Goal: Information Seeking & Learning: Learn about a topic

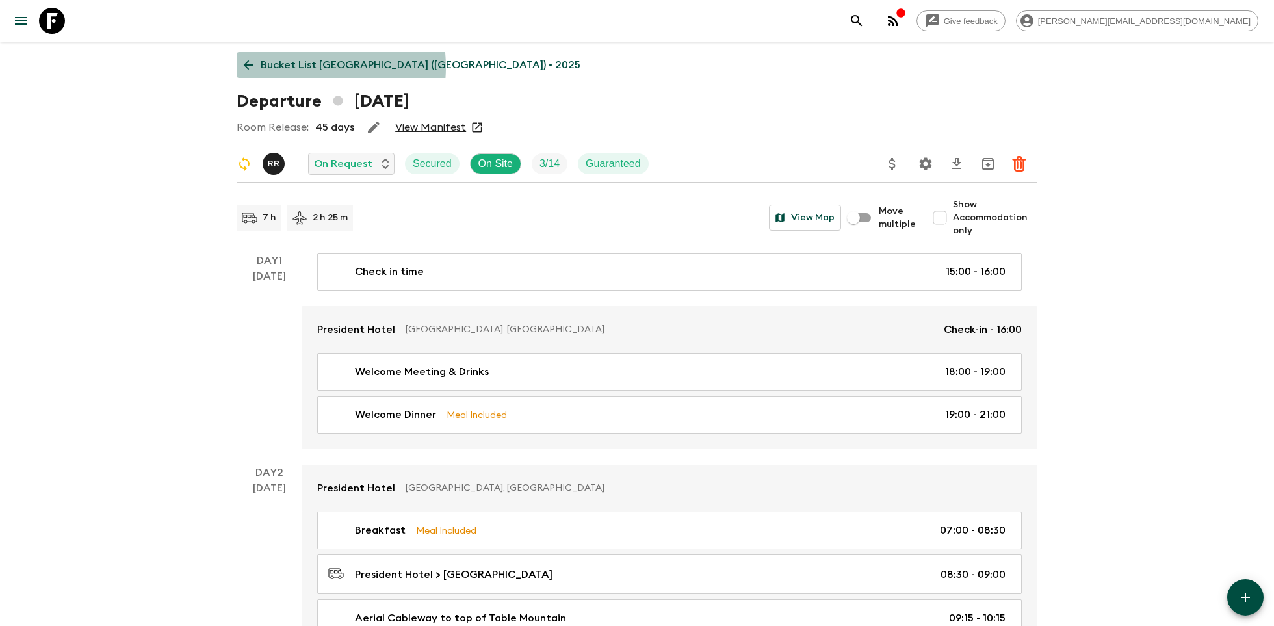
click at [285, 67] on p "Bucket List [GEOGRAPHIC_DATA] ([GEOGRAPHIC_DATA]) • 2025" at bounding box center [421, 65] width 320 height 16
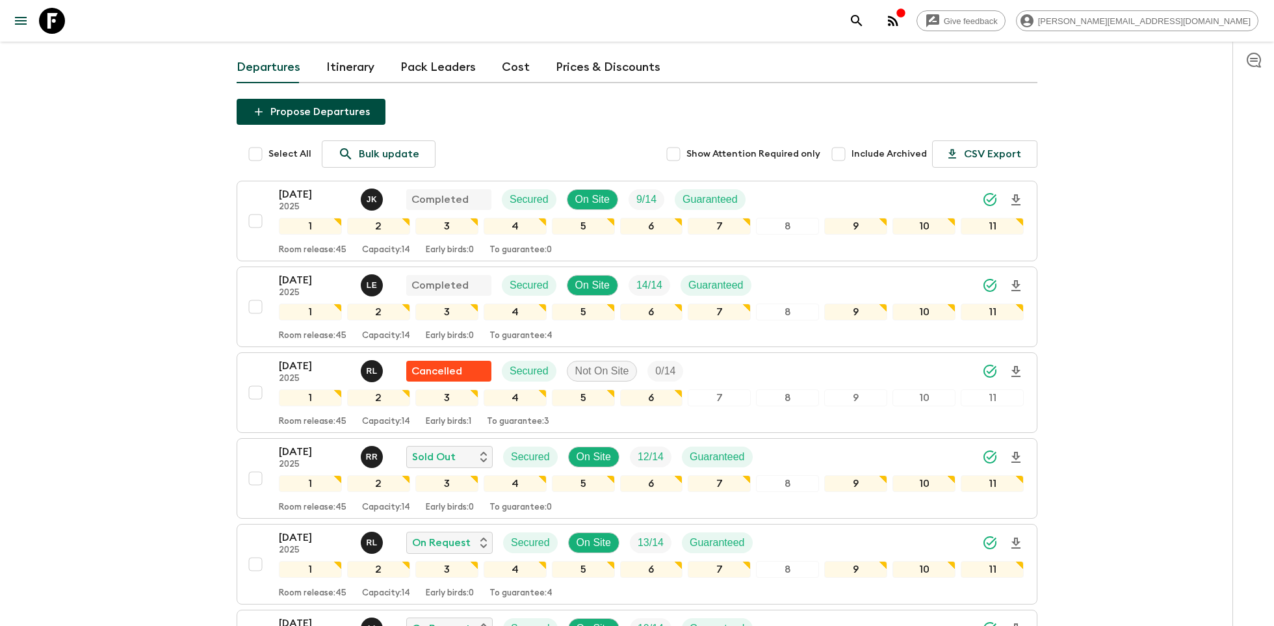
scroll to position [120, 0]
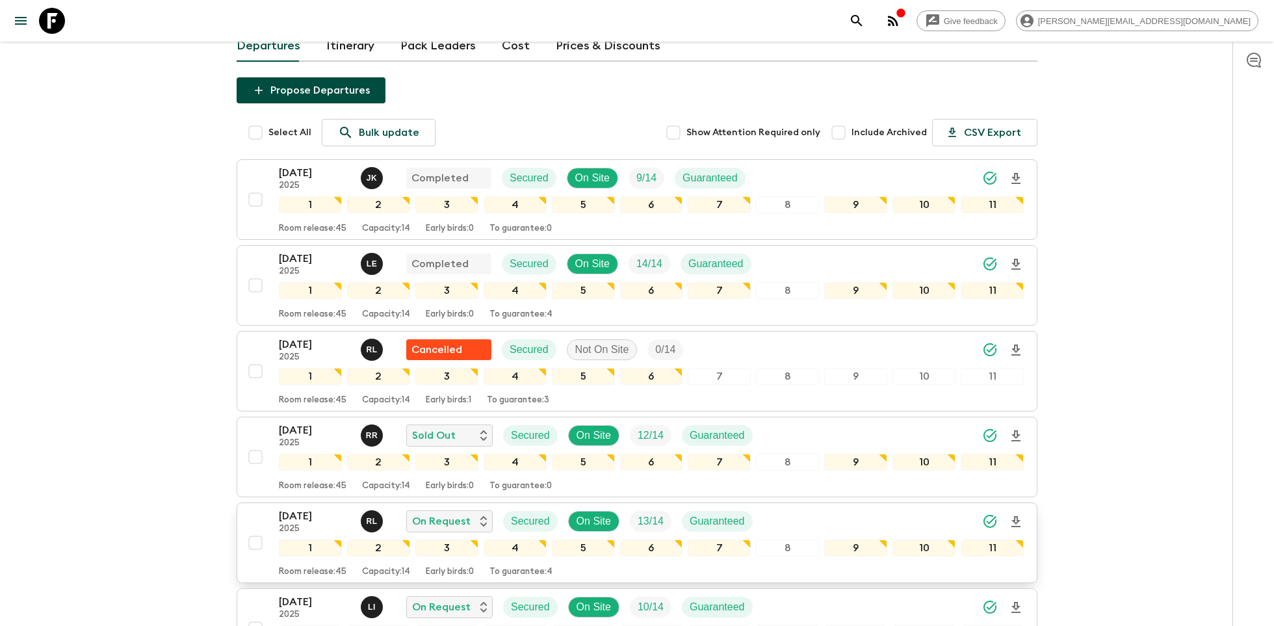
click at [1016, 516] on icon "Download Onboarding" at bounding box center [1016, 521] width 9 height 11
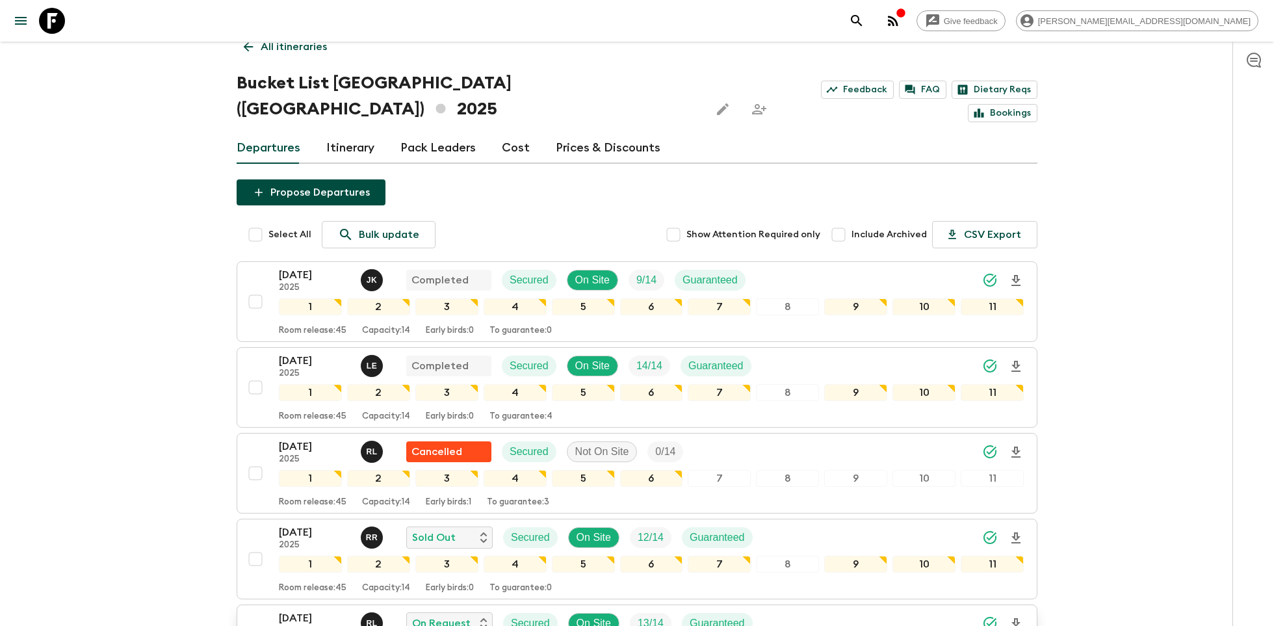
scroll to position [0, 0]
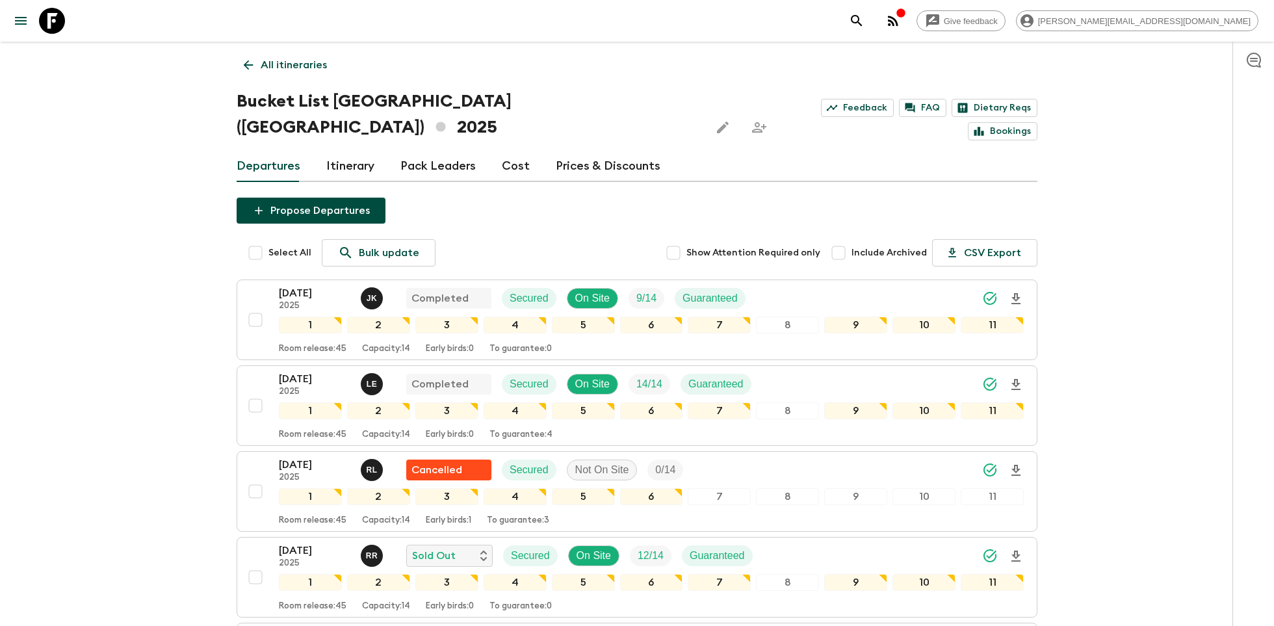
click at [49, 18] on icon at bounding box center [52, 21] width 26 height 26
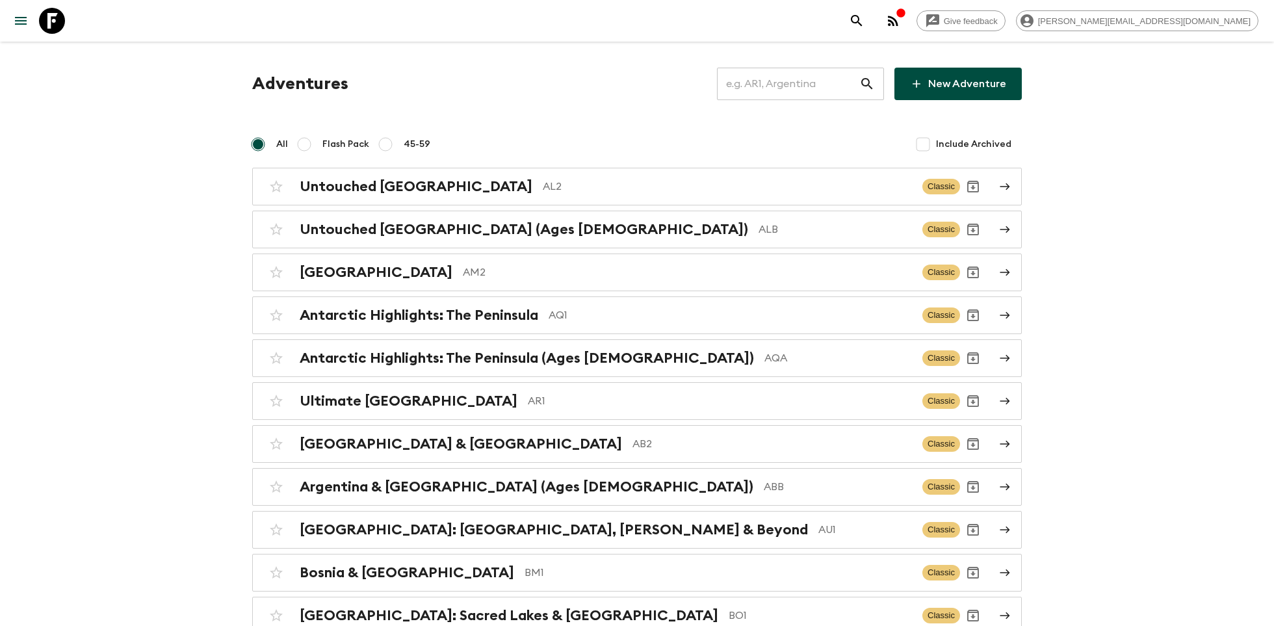
click at [750, 83] on input "text" at bounding box center [788, 84] width 142 height 36
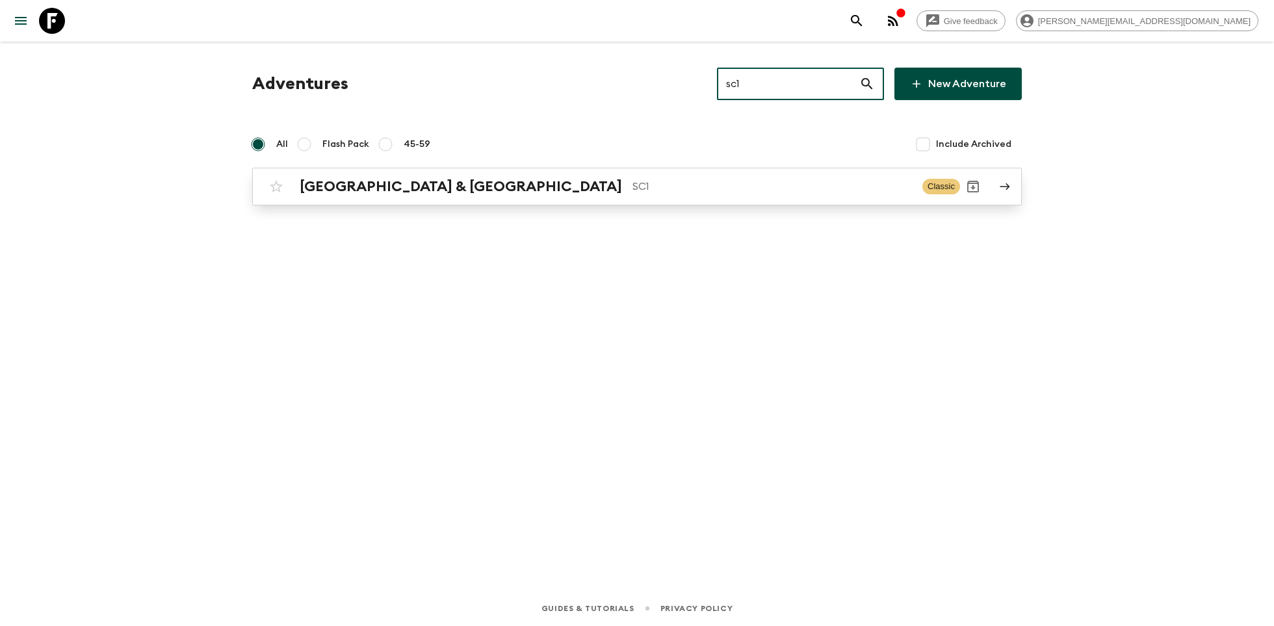
type input "sc1"
click at [633, 184] on p "SC1" at bounding box center [773, 187] width 280 height 16
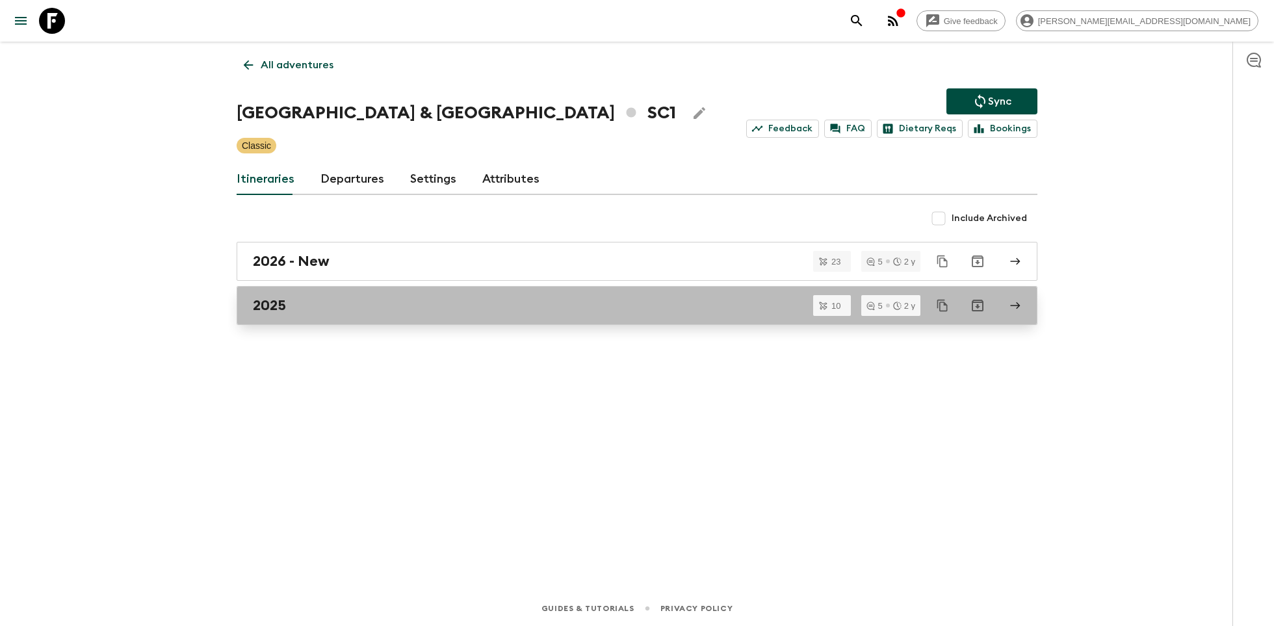
click at [330, 307] on div "2025" at bounding box center [625, 305] width 744 height 17
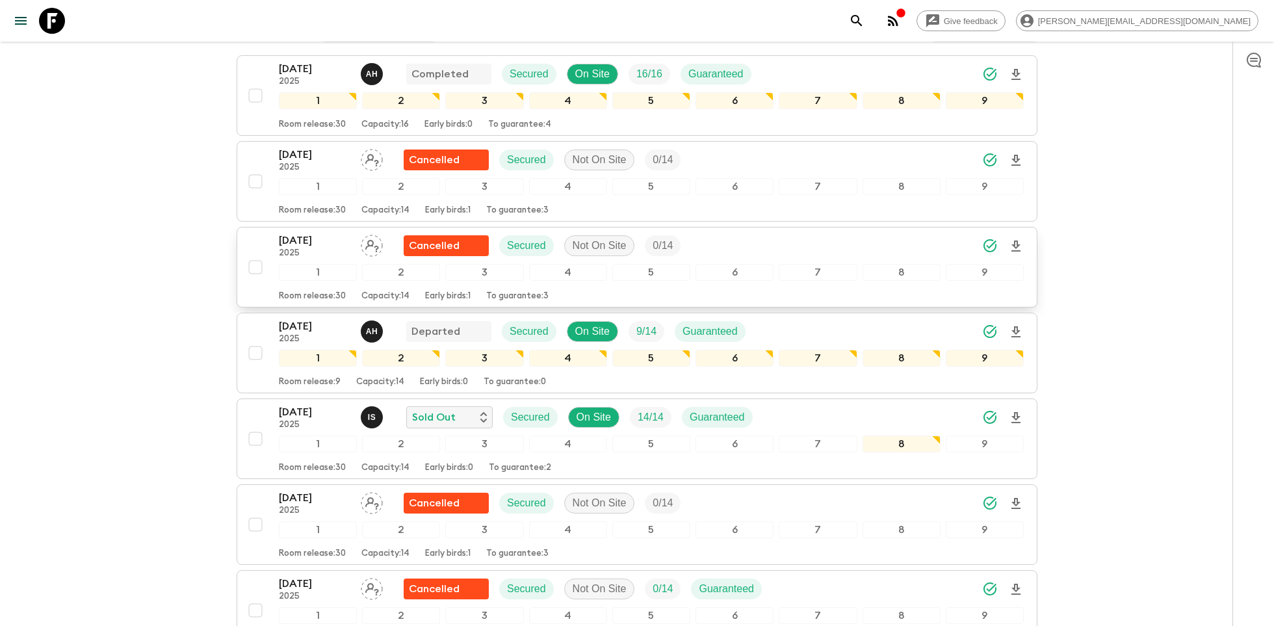
scroll to position [202, 0]
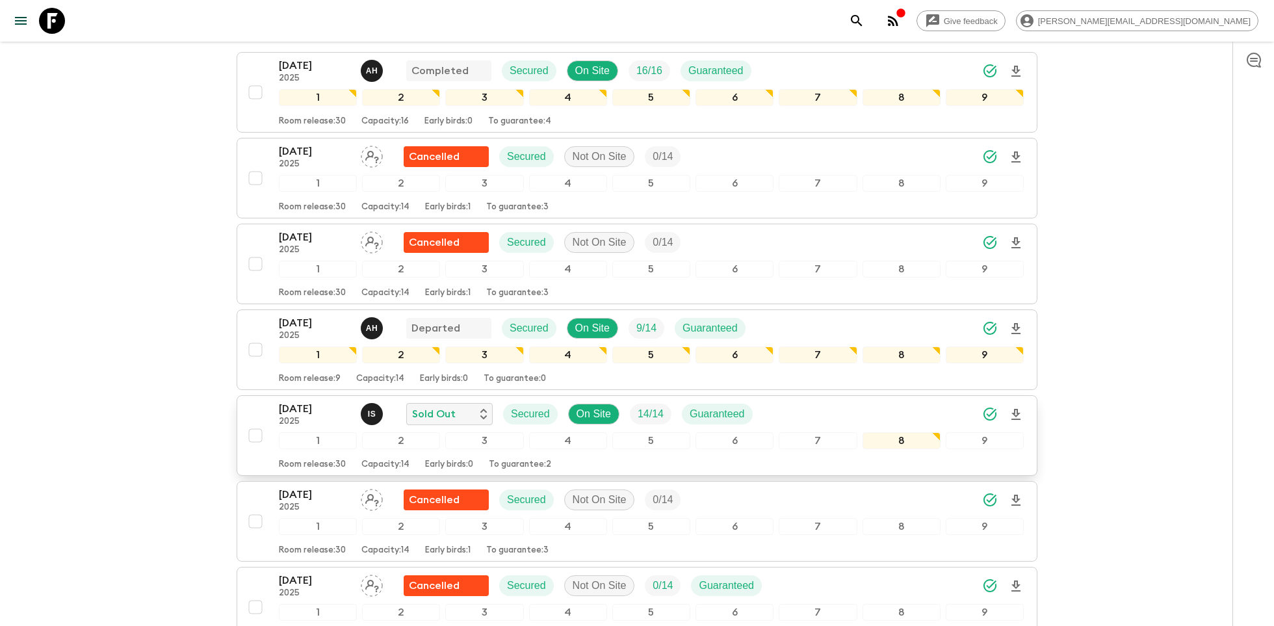
click at [1022, 411] on icon "Download Onboarding" at bounding box center [1016, 415] width 16 height 16
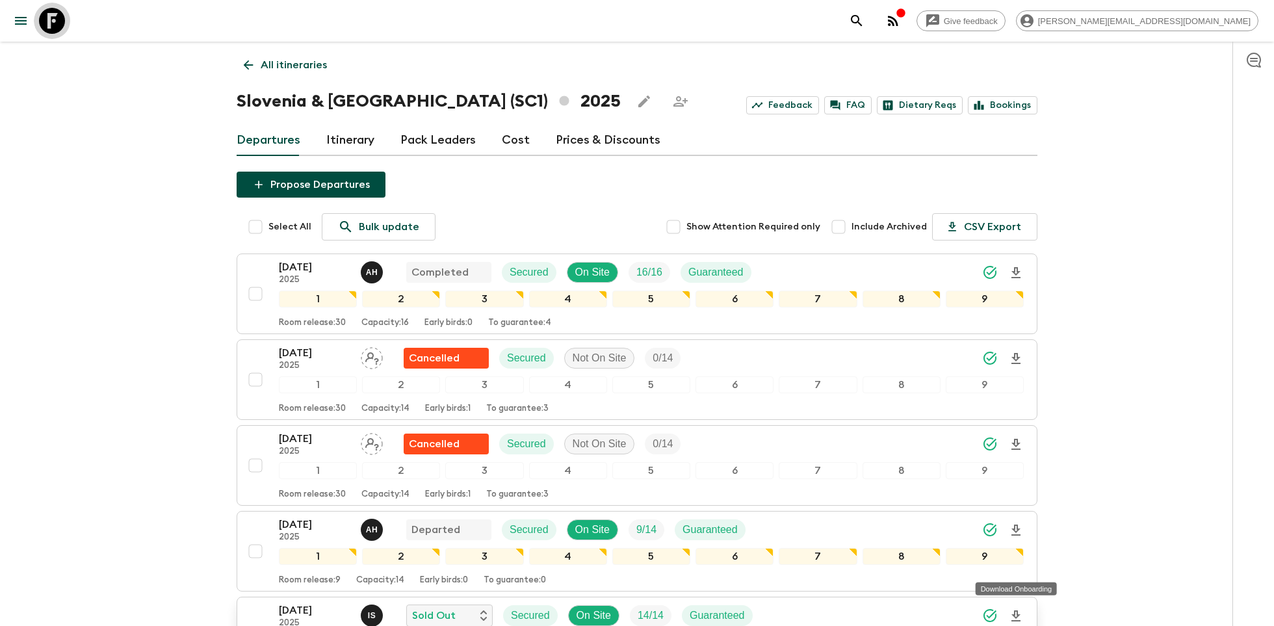
click at [57, 21] on icon at bounding box center [52, 21] width 26 height 26
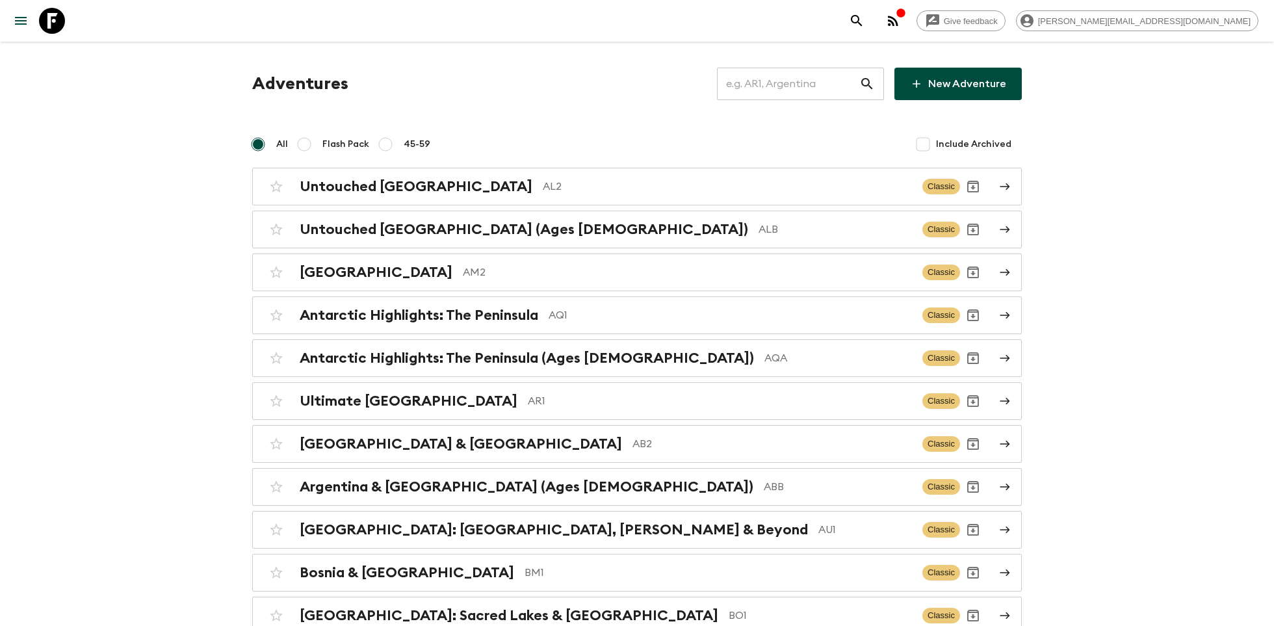
click at [772, 92] on input "text" at bounding box center [788, 84] width 142 height 36
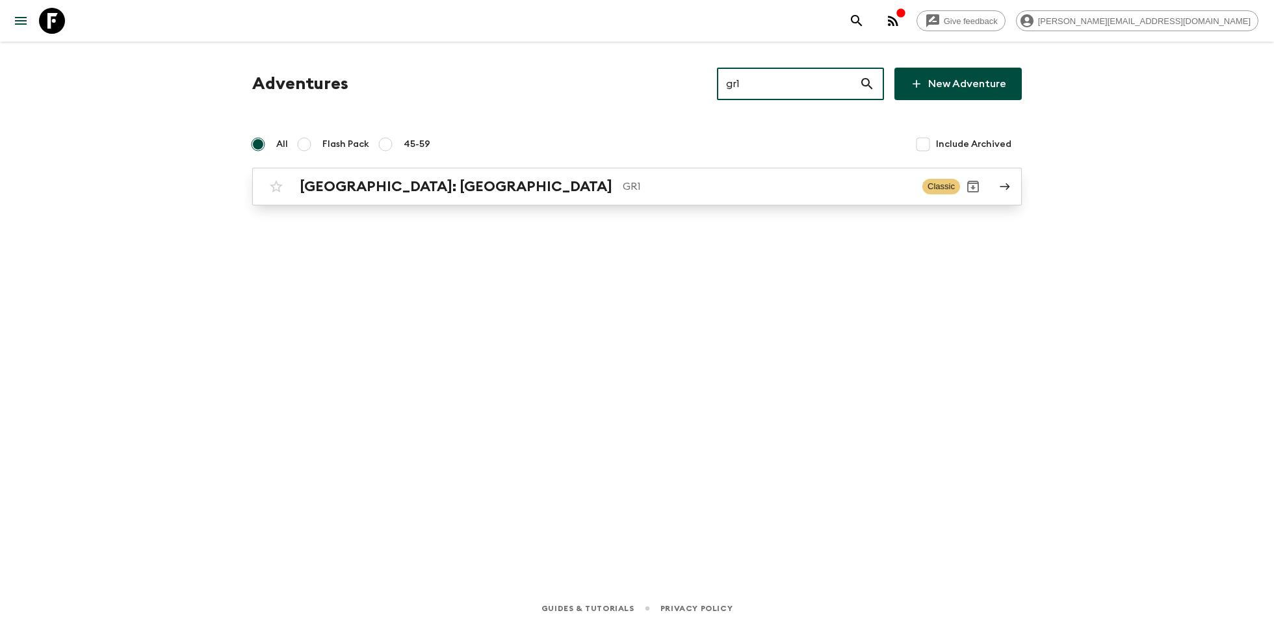
type input "gr1"
click at [432, 179] on h2 "[GEOGRAPHIC_DATA]: [GEOGRAPHIC_DATA]" at bounding box center [456, 186] width 313 height 17
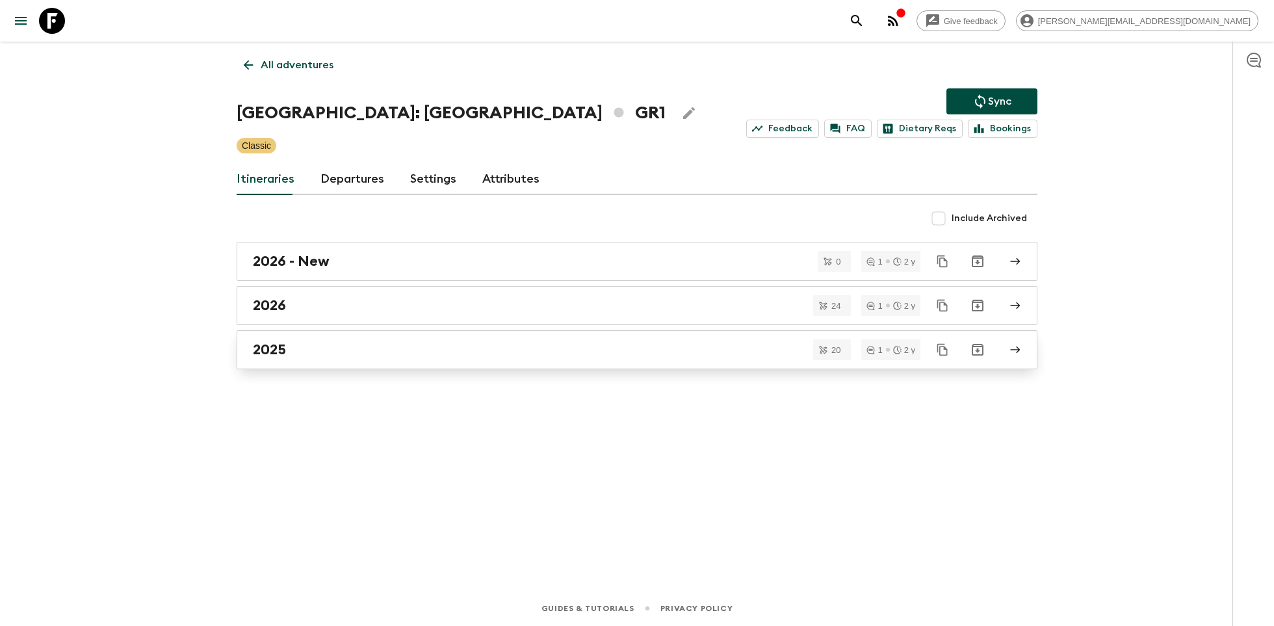
click at [332, 339] on link "2025" at bounding box center [637, 349] width 801 height 39
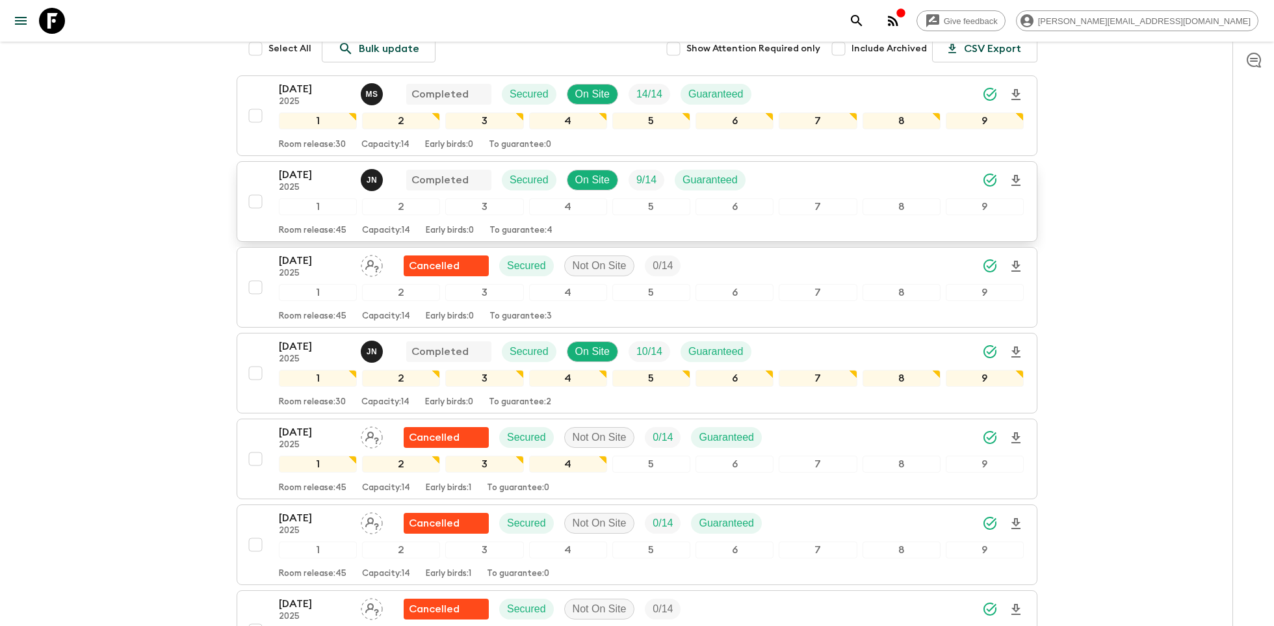
scroll to position [191, 0]
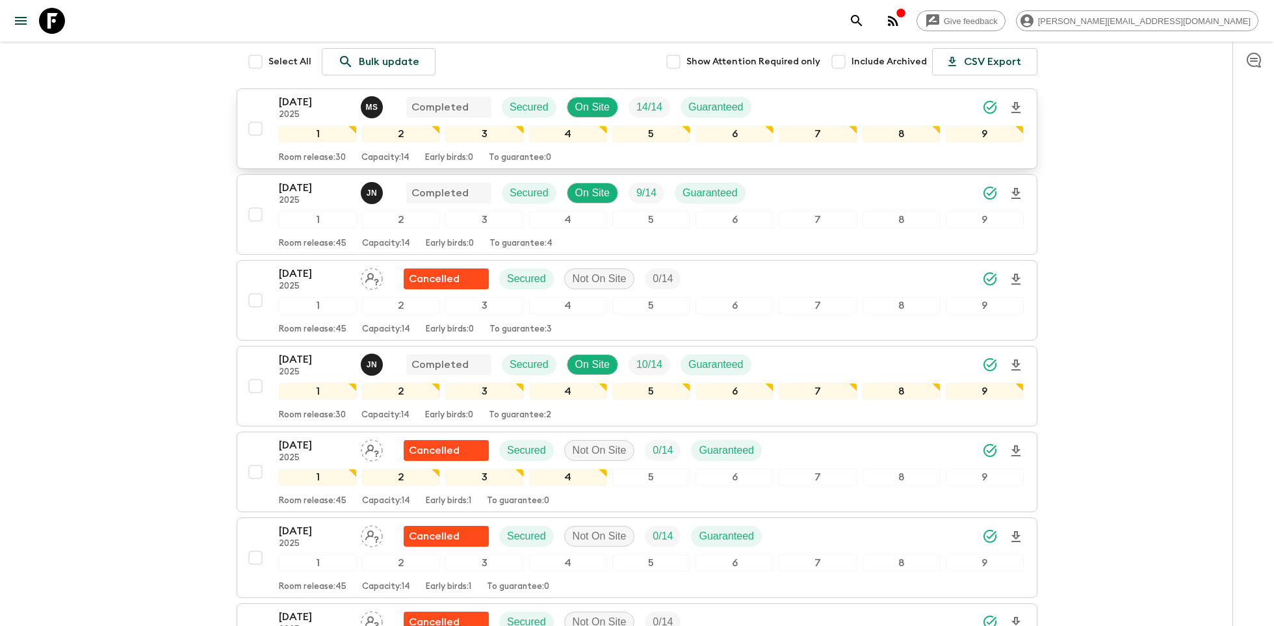
click at [259, 116] on input "checkbox" at bounding box center [255, 129] width 26 height 26
checkbox input "true"
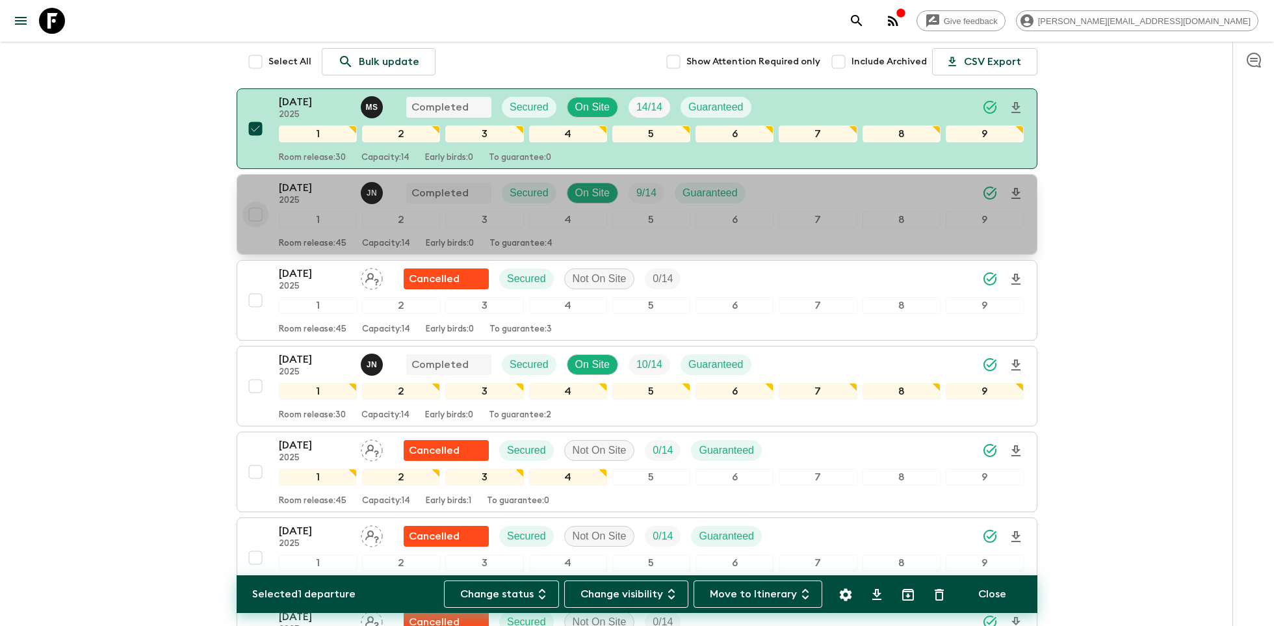
click at [260, 202] on input "checkbox" at bounding box center [255, 215] width 26 height 26
checkbox input "true"
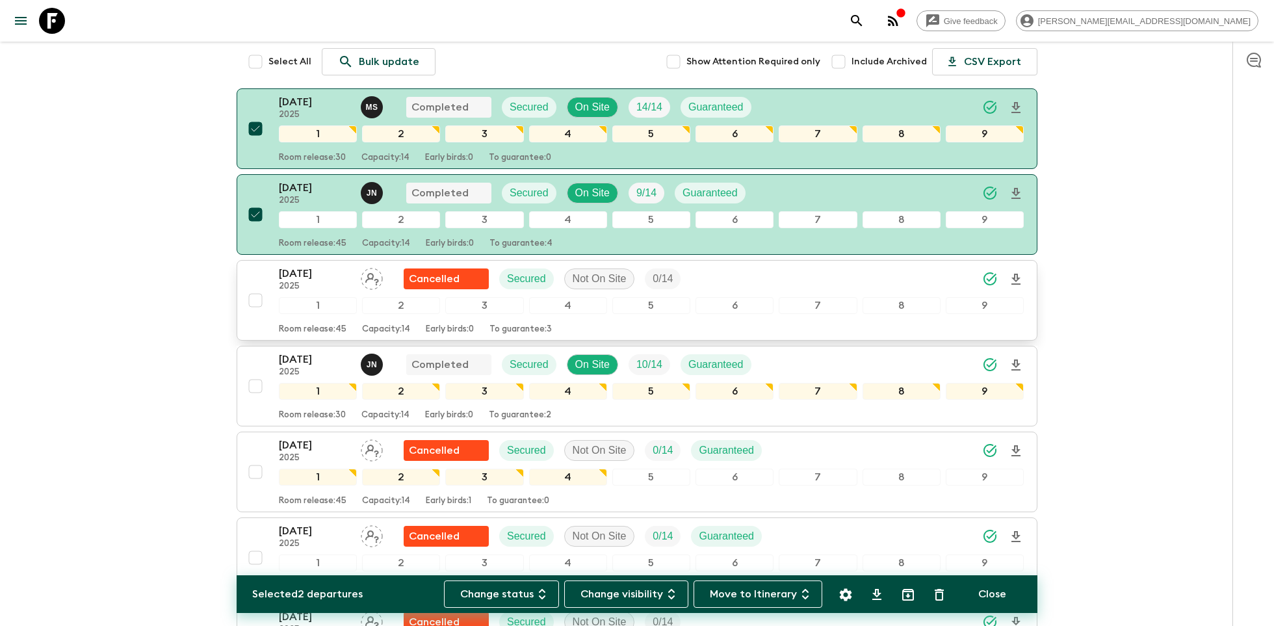
click at [261, 287] on input "checkbox" at bounding box center [255, 300] width 26 height 26
checkbox input "true"
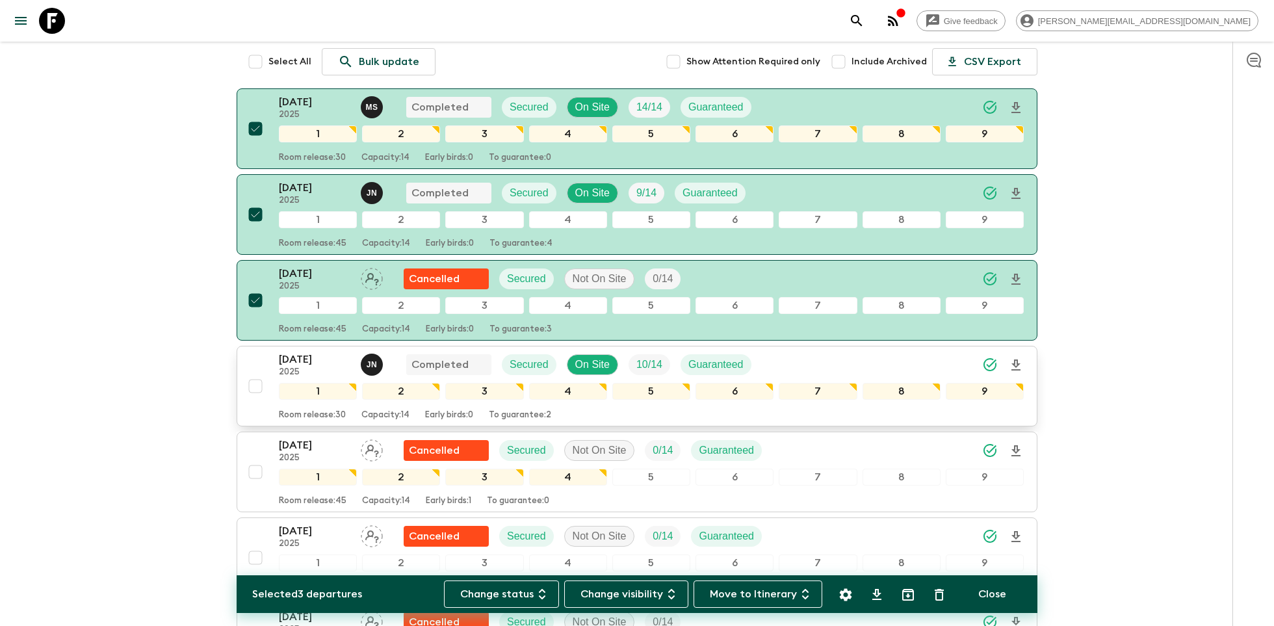
click at [258, 373] on input "checkbox" at bounding box center [255, 386] width 26 height 26
checkbox input "true"
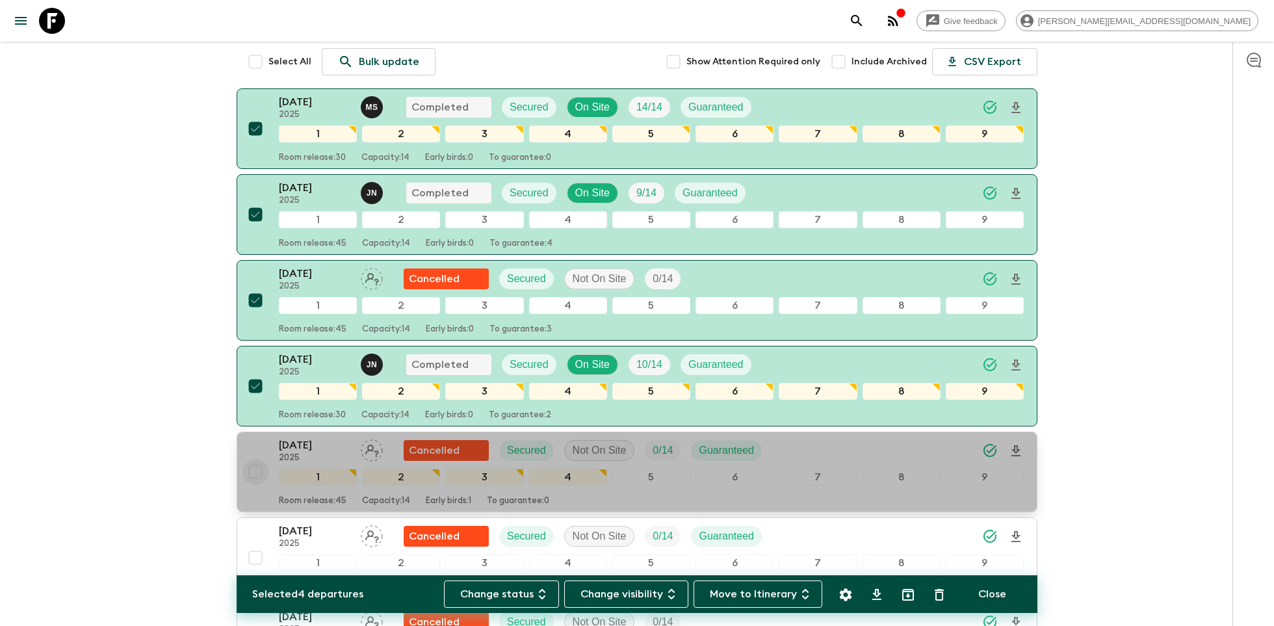
click at [254, 459] on input "checkbox" at bounding box center [255, 472] width 26 height 26
checkbox input "true"
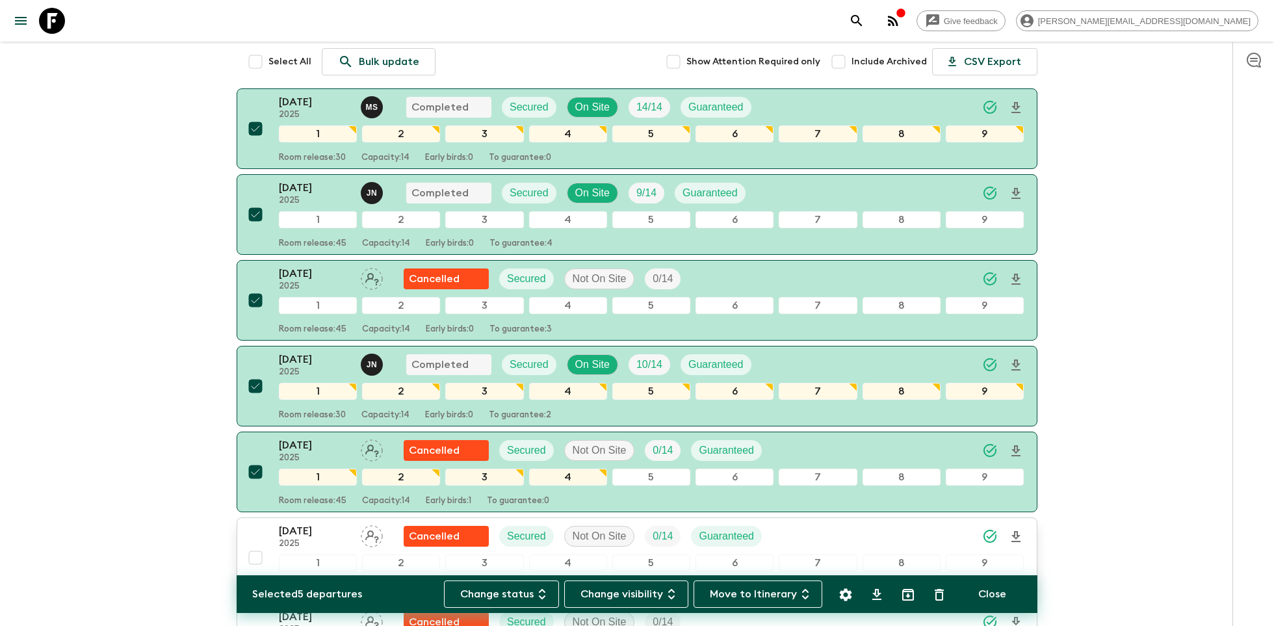
click at [257, 545] on input "checkbox" at bounding box center [255, 558] width 26 height 26
checkbox input "true"
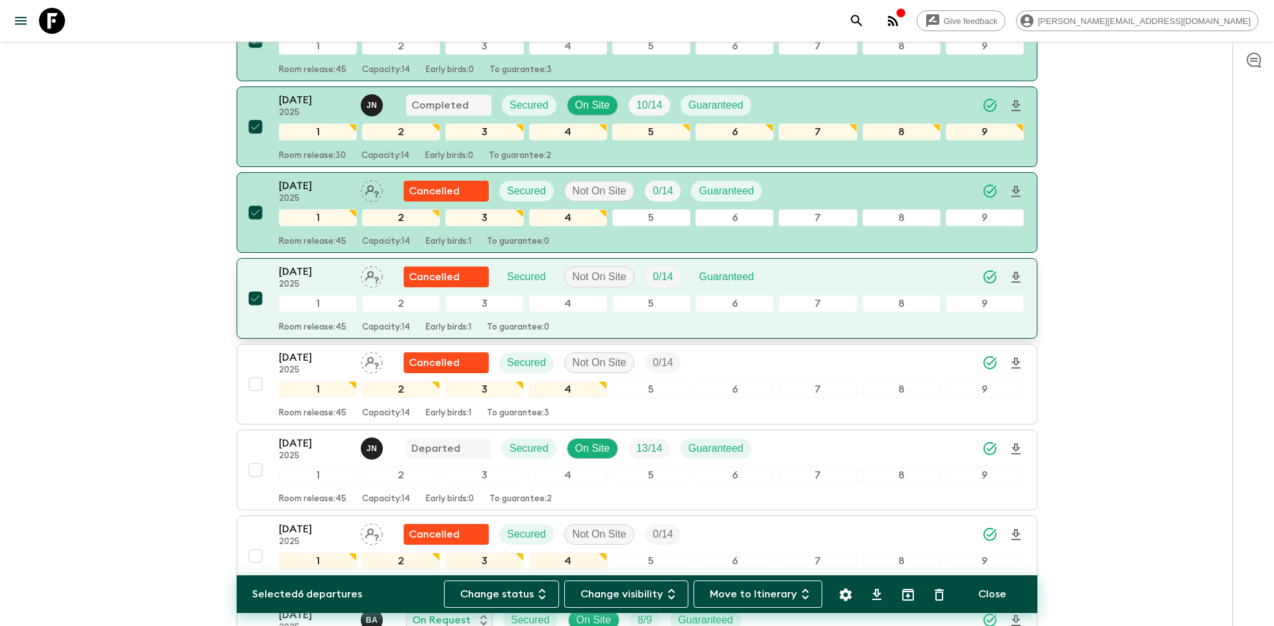
scroll to position [460, 0]
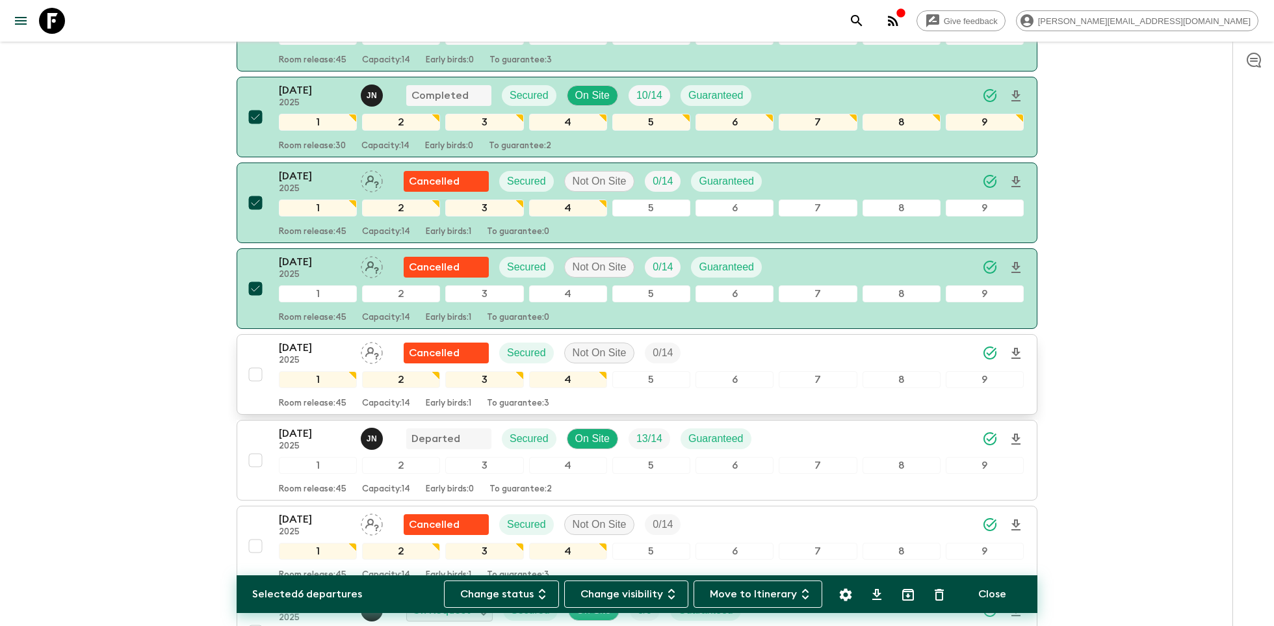
click at [257, 361] on input "checkbox" at bounding box center [255, 374] width 26 height 26
checkbox input "true"
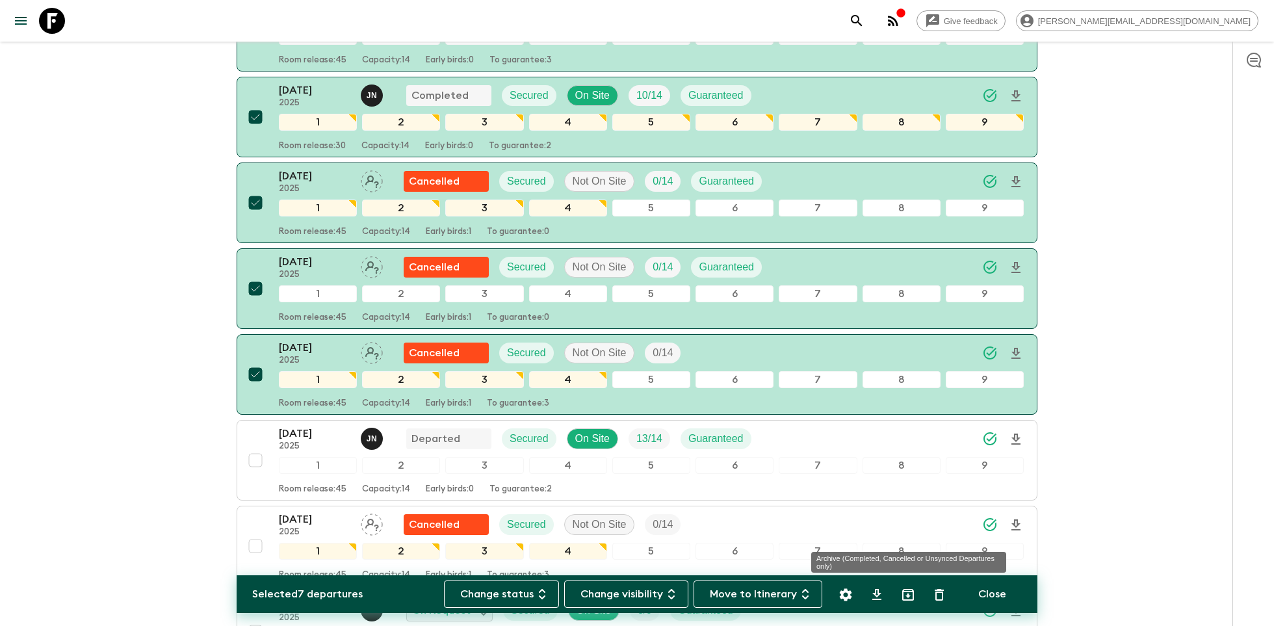
click at [909, 595] on icon "Archive (Completed, Cancelled or Unsynced Departures only)" at bounding box center [908, 595] width 12 height 12
checkbox input "false"
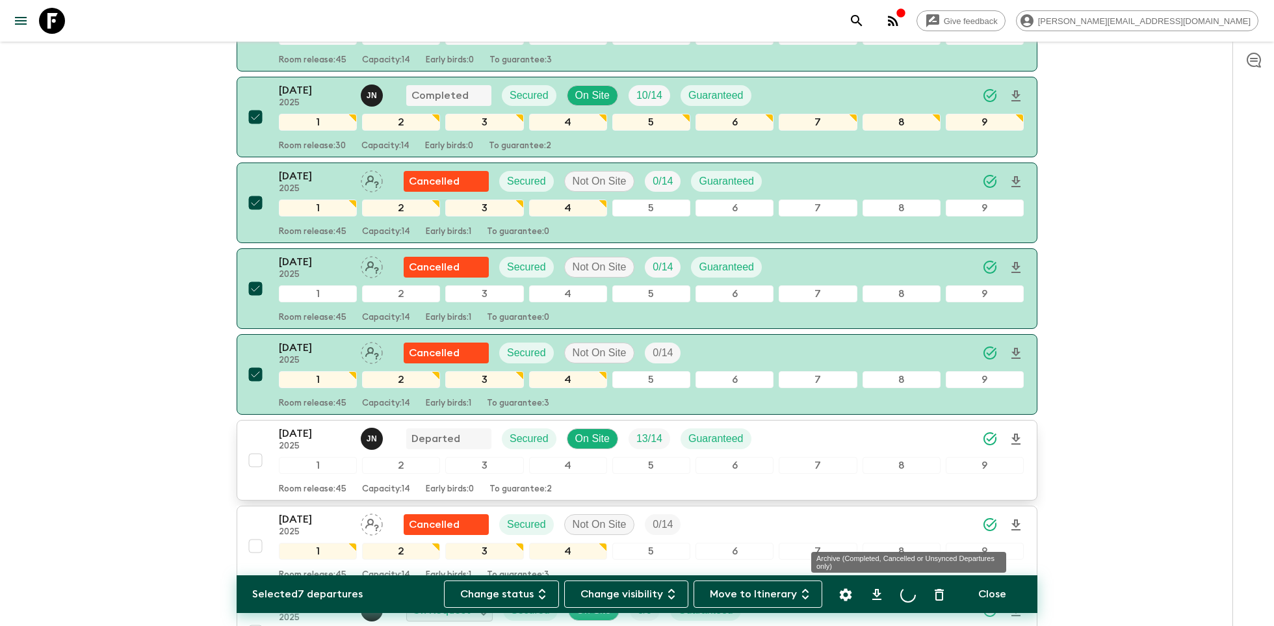
checkbox input "false"
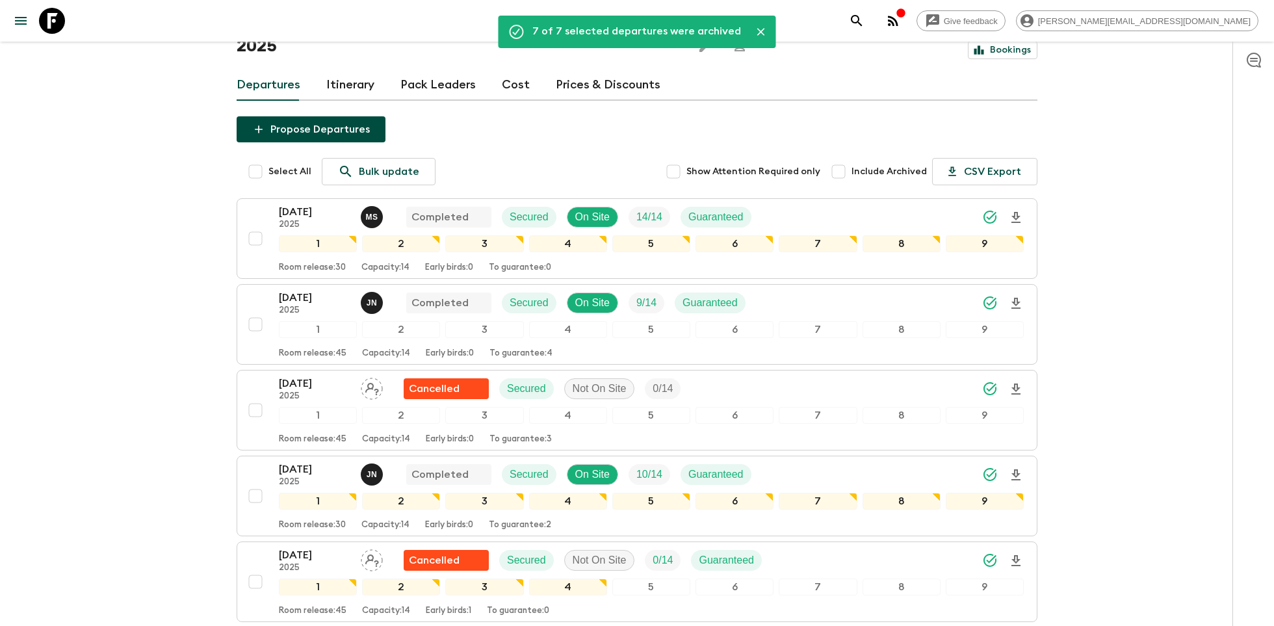
scroll to position [0, 0]
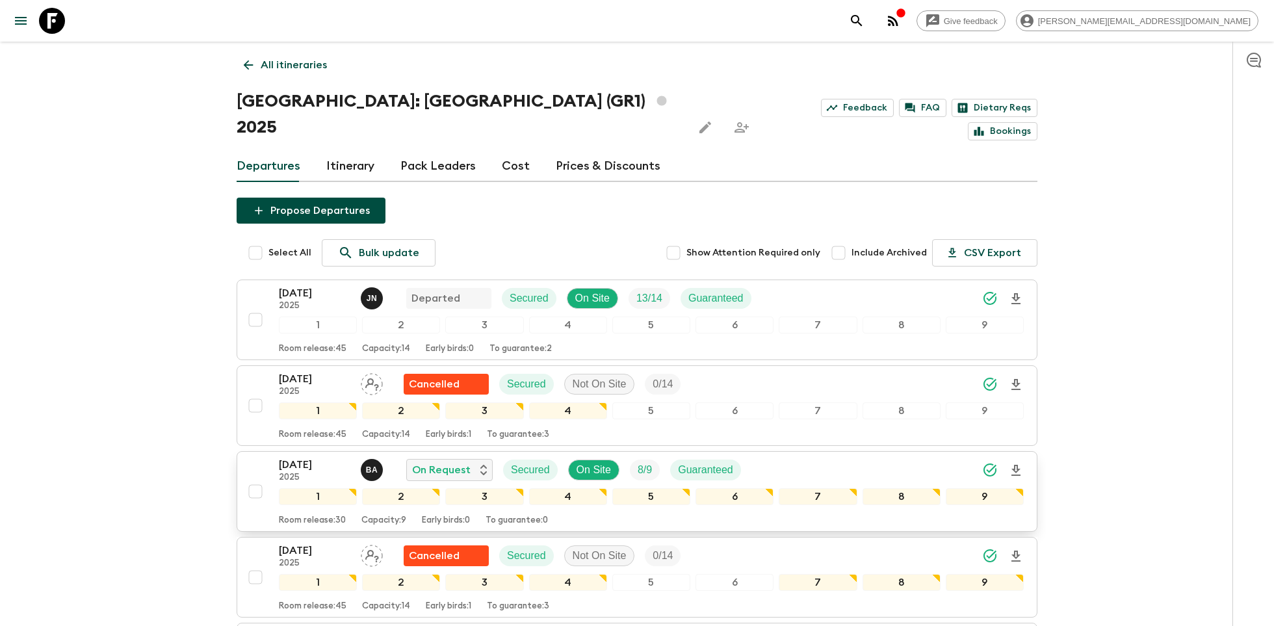
click at [300, 457] on p "[DATE]" at bounding box center [315, 465] width 72 height 16
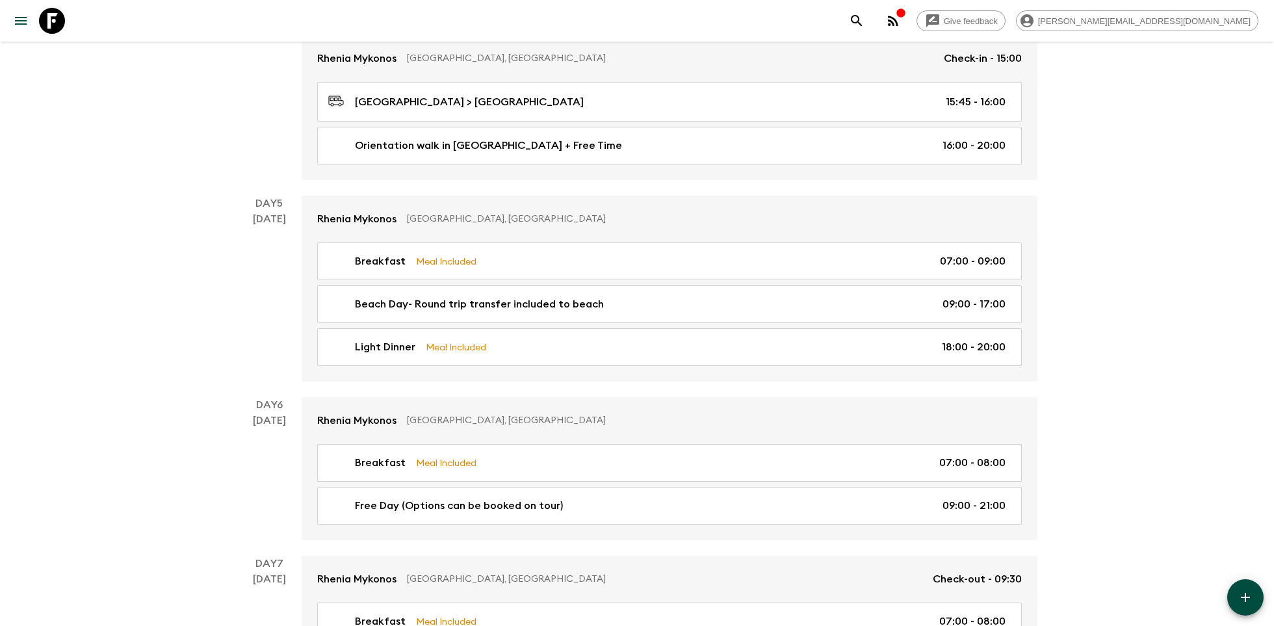
scroll to position [1725, 0]
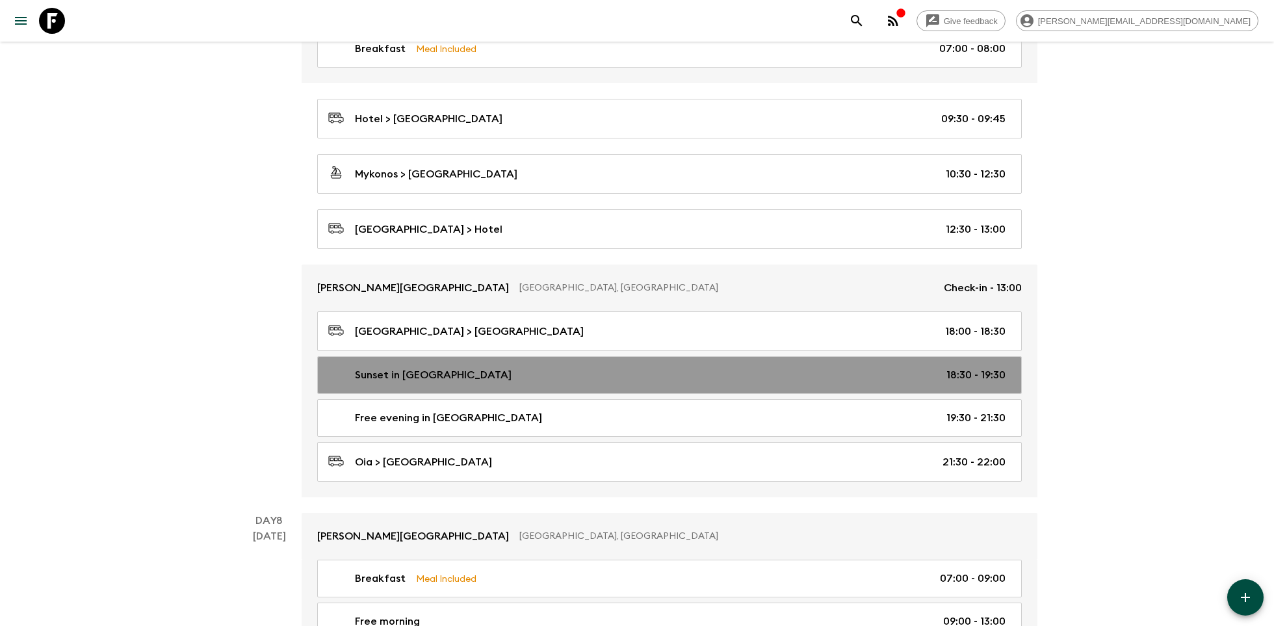
click at [463, 367] on div "Sunset in [GEOGRAPHIC_DATA] 18:30 - 19:30" at bounding box center [666, 375] width 677 height 16
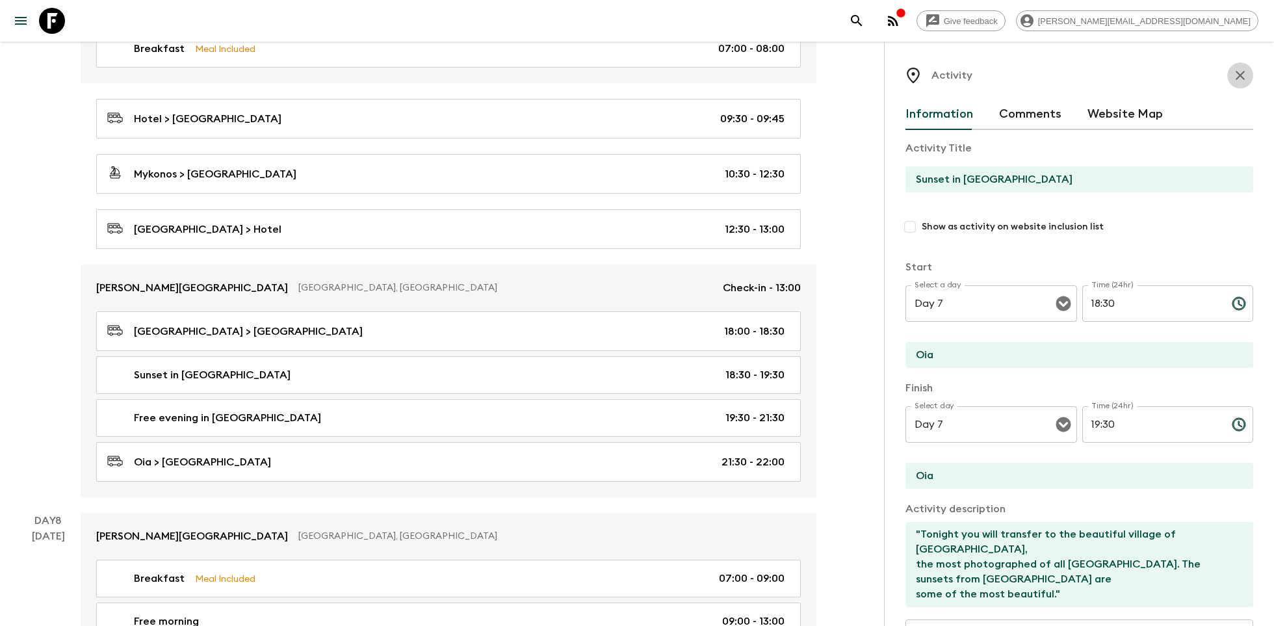
click at [1240, 77] on icon "button" at bounding box center [1241, 76] width 16 height 16
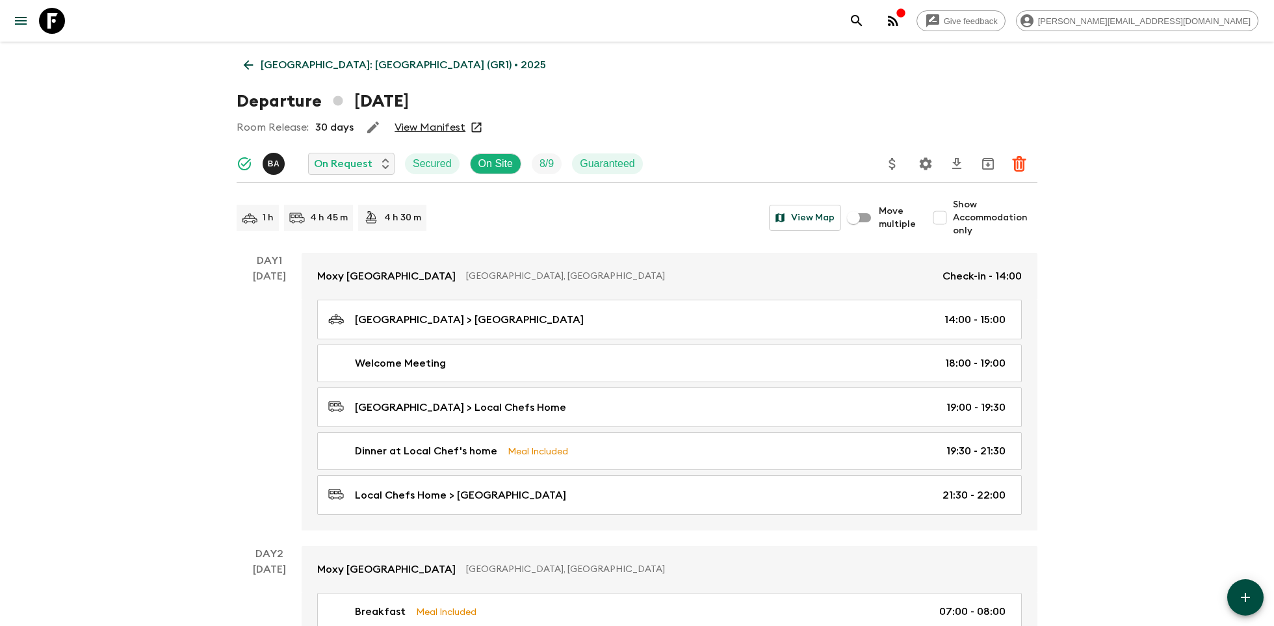
click at [41, 18] on icon at bounding box center [52, 21] width 26 height 26
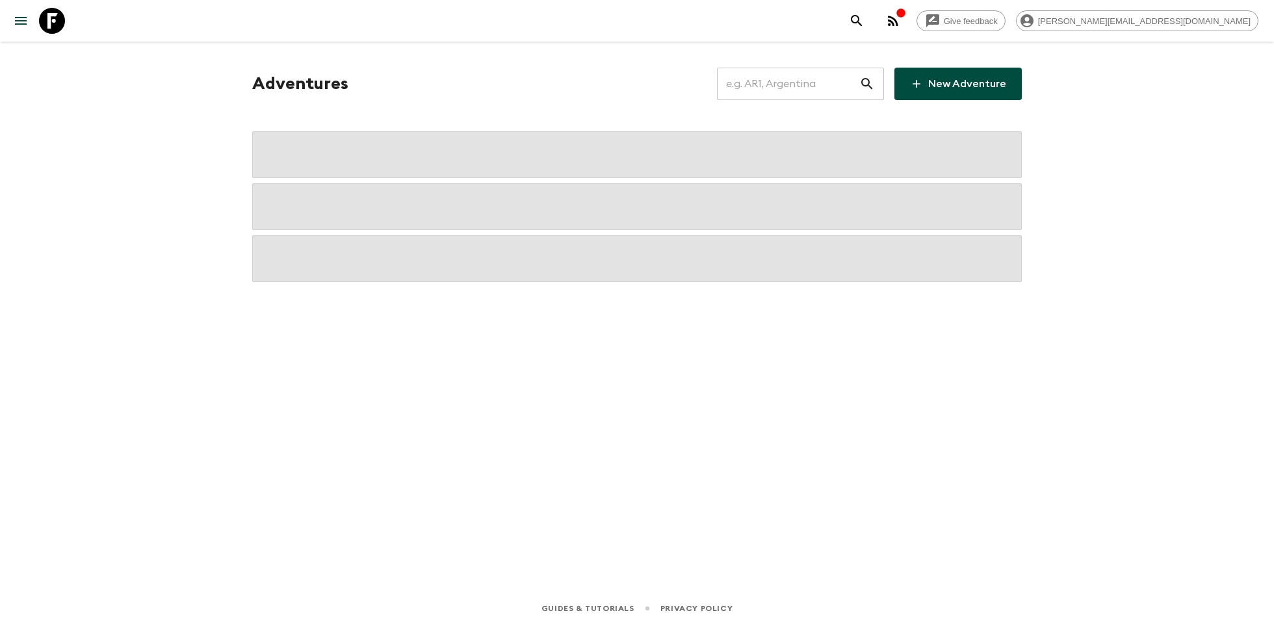
click at [770, 94] on input "text" at bounding box center [788, 84] width 142 height 36
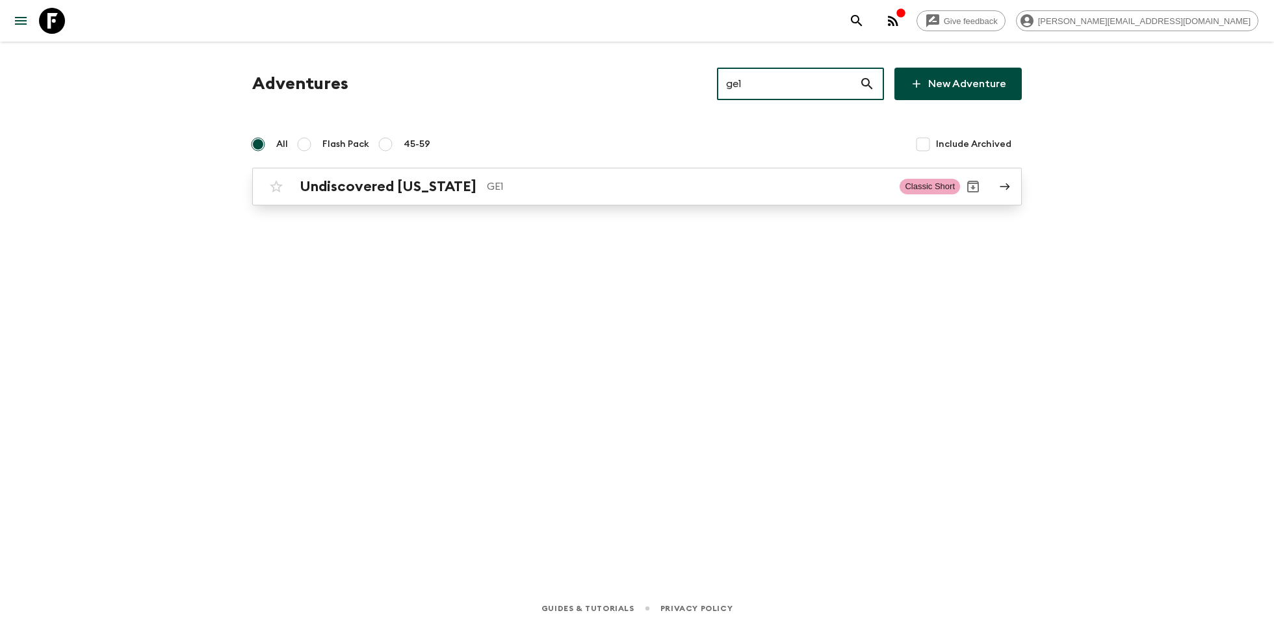
type input "ge1"
click at [550, 200] on link "Undiscovered [US_STATE] GE1 Classic Short" at bounding box center [637, 187] width 770 height 38
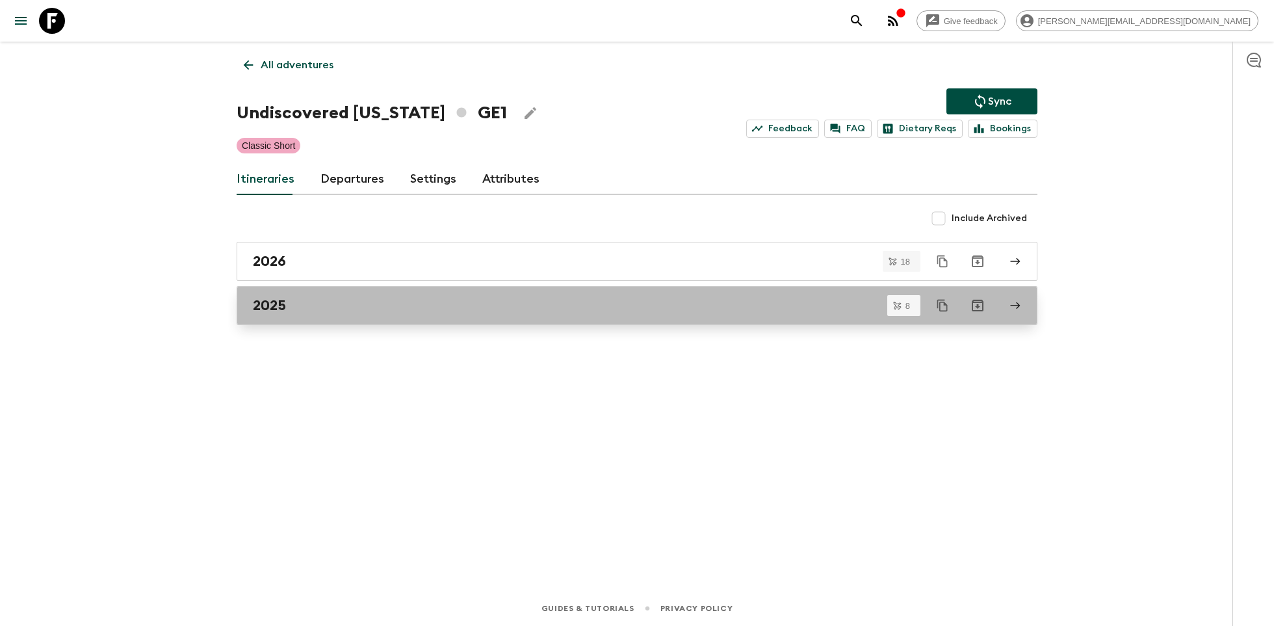
click at [336, 299] on div "2025" at bounding box center [625, 305] width 744 height 17
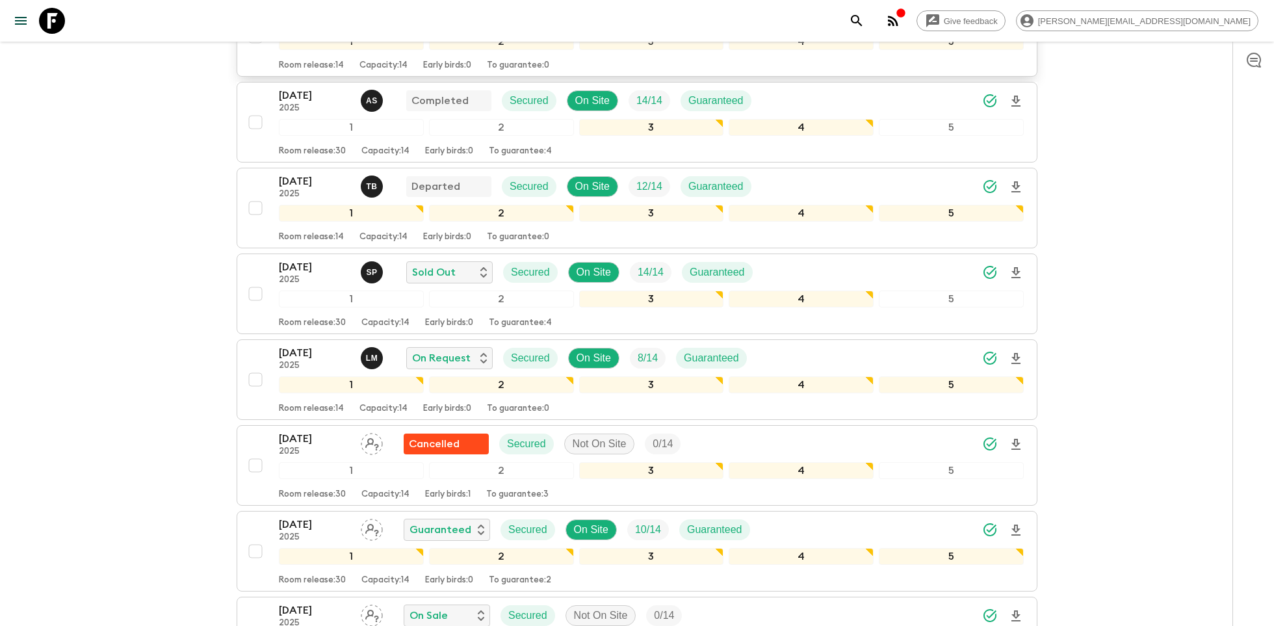
scroll to position [367, 0]
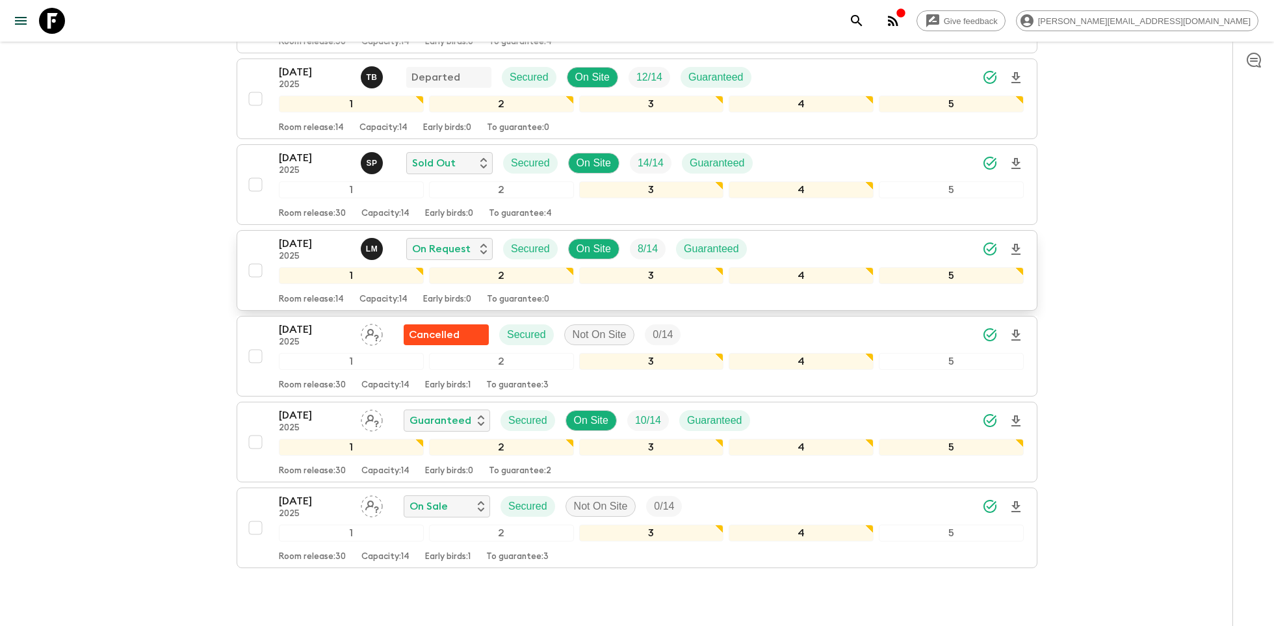
click at [302, 244] on p "[DATE]" at bounding box center [315, 244] width 72 height 16
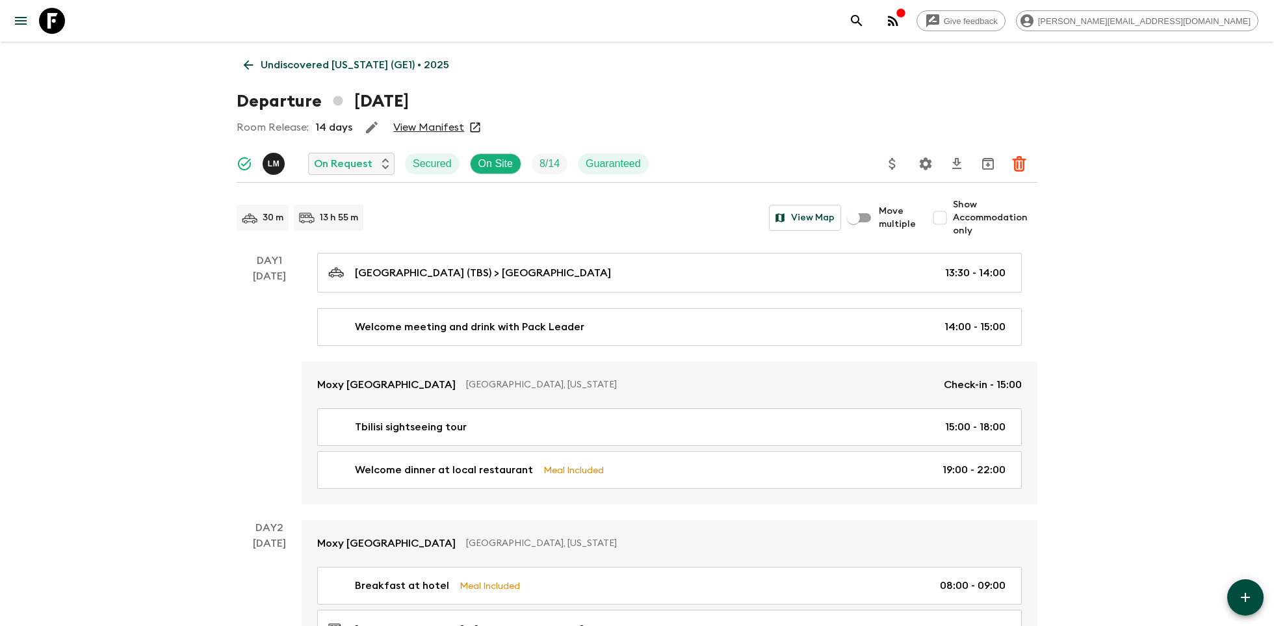
click at [947, 222] on input "Show Accommodation only" at bounding box center [940, 218] width 26 height 26
checkbox input "true"
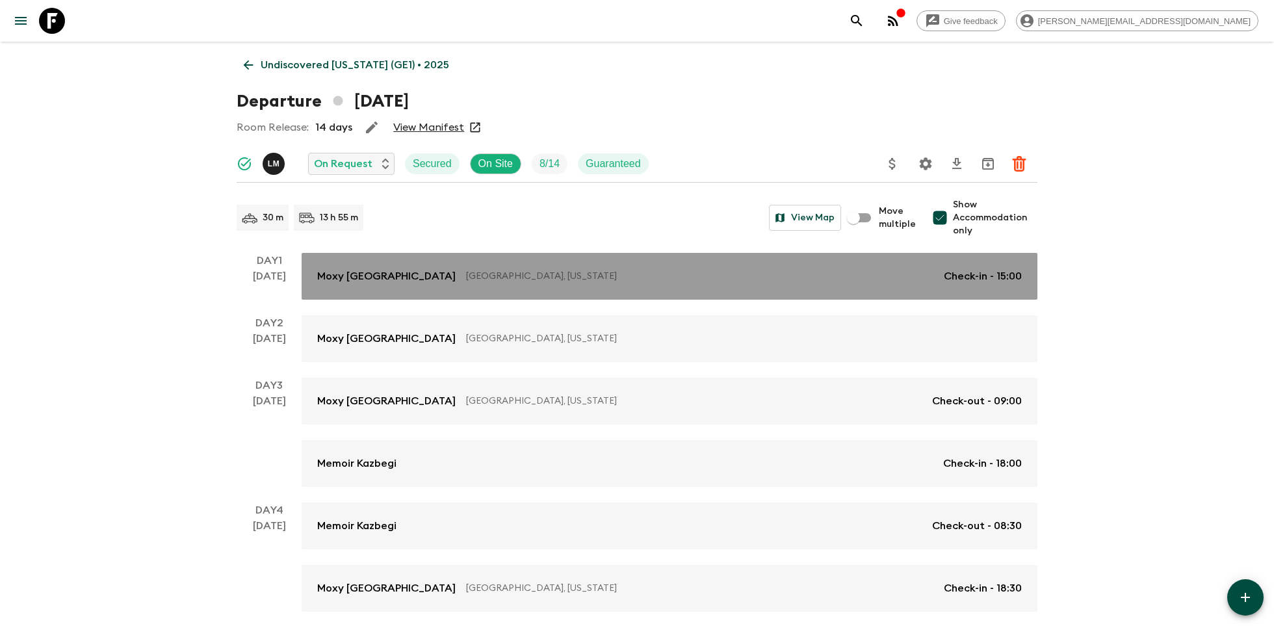
click at [694, 276] on p "[GEOGRAPHIC_DATA], [US_STATE]" at bounding box center [699, 276] width 467 height 13
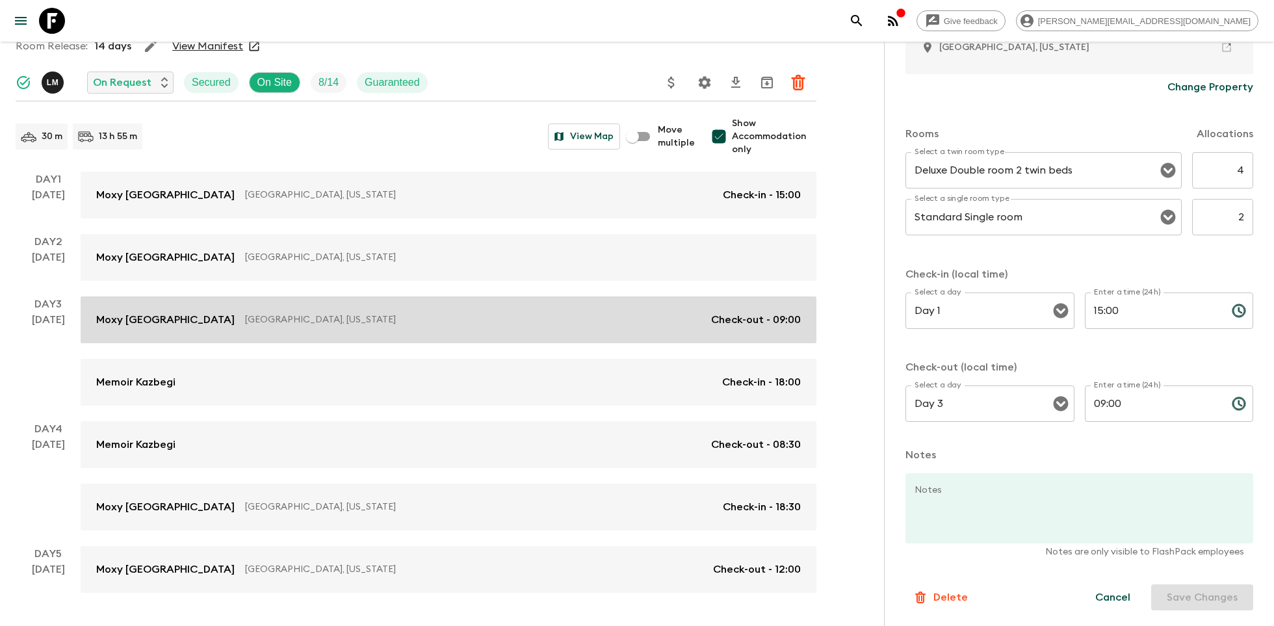
scroll to position [98, 0]
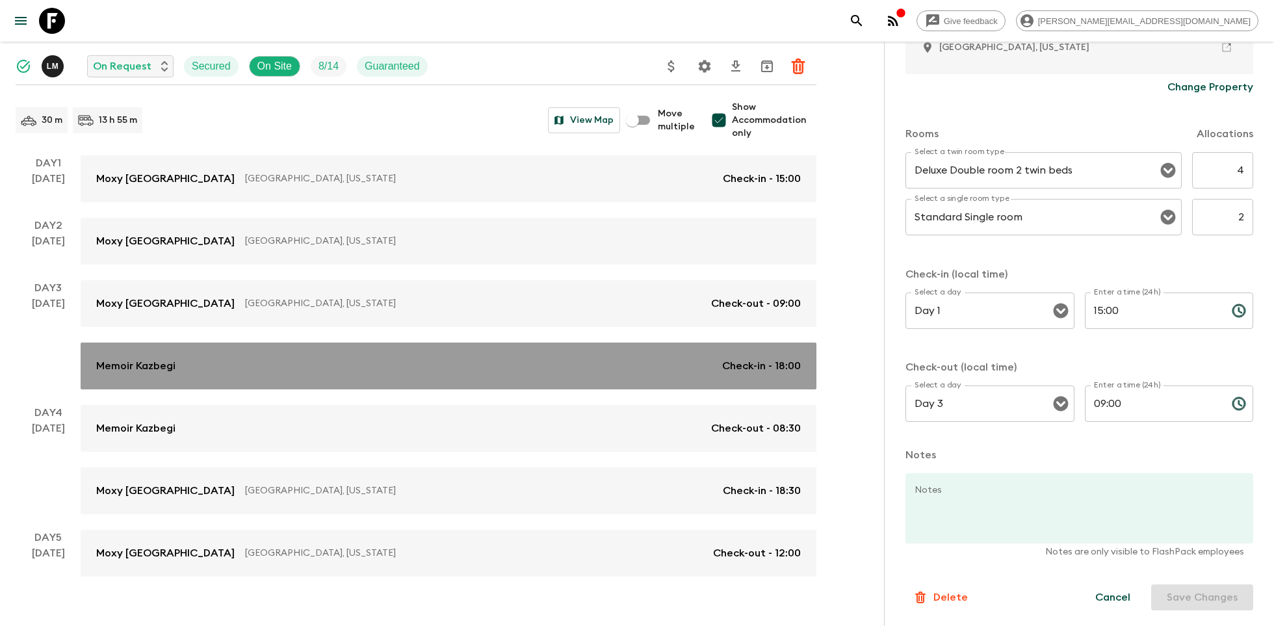
click at [584, 363] on div "Memoir Kazbegi Check-in - 18:00" at bounding box center [448, 366] width 705 height 16
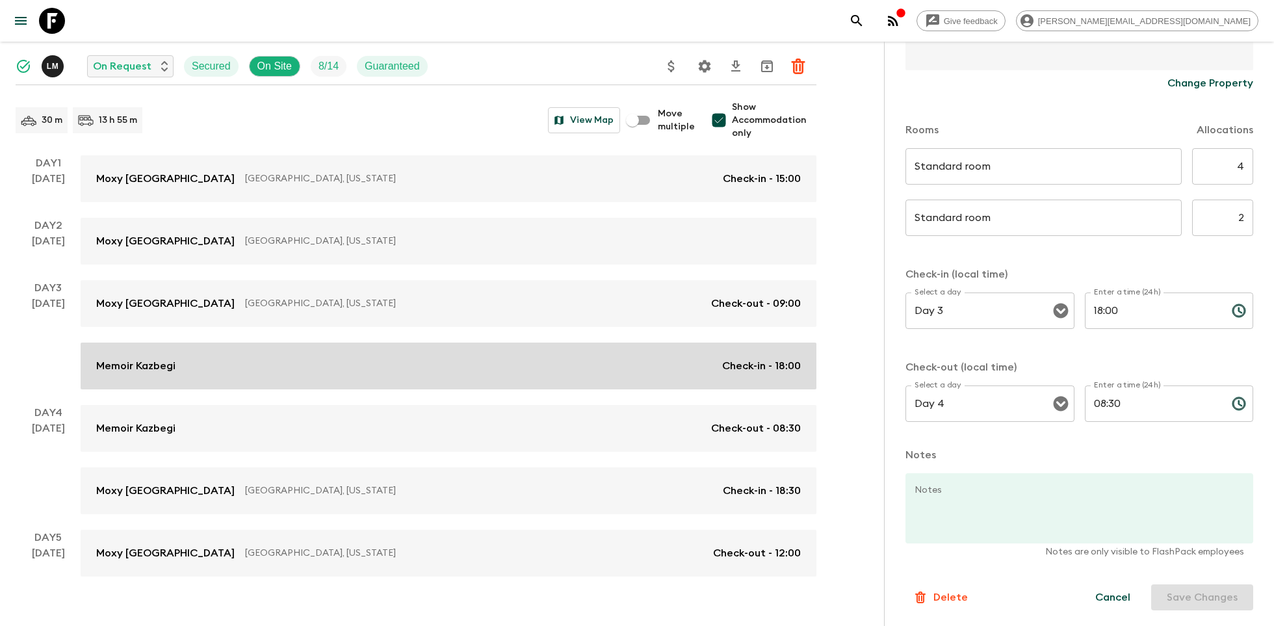
scroll to position [120, 0]
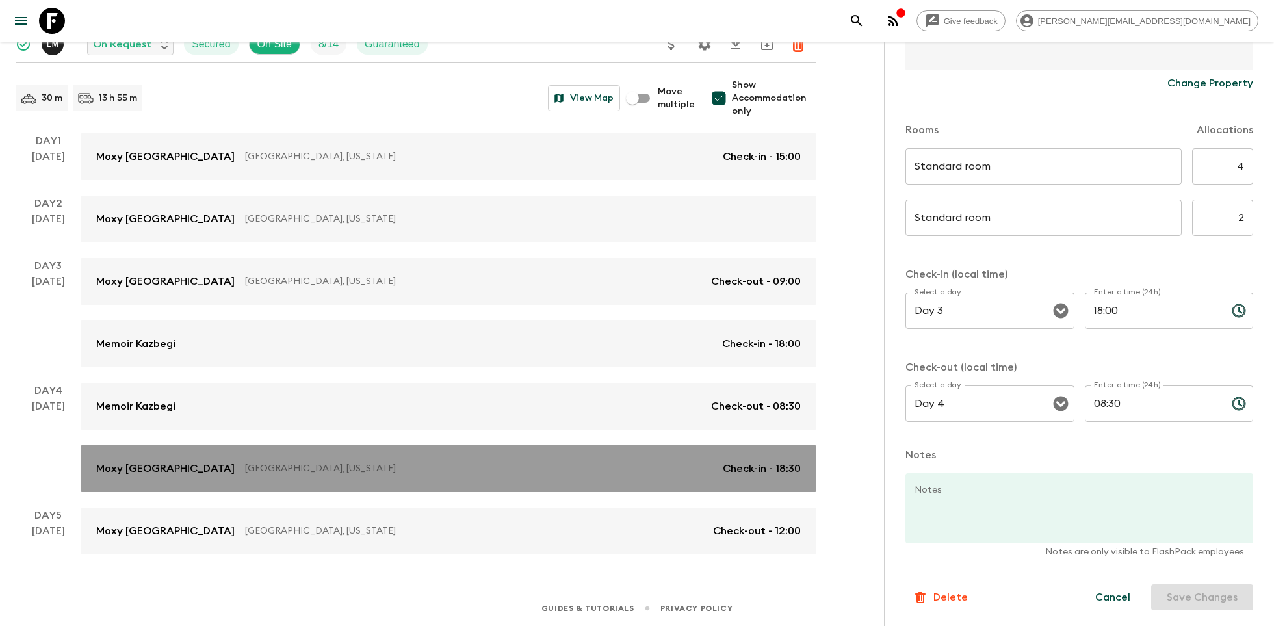
click at [533, 475] on div "Moxy [GEOGRAPHIC_DATA] [GEOGRAPHIC_DATA], [US_STATE] Check-in - 18:30" at bounding box center [448, 469] width 705 height 16
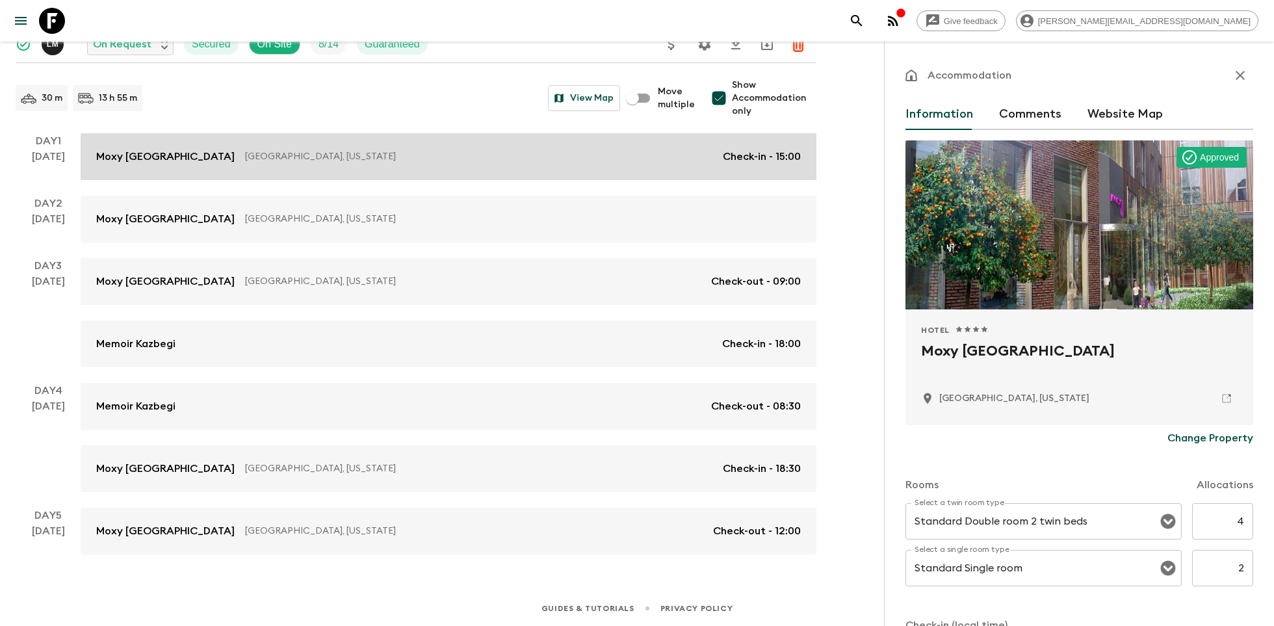
click at [509, 171] on link "Moxy [GEOGRAPHIC_DATA] [GEOGRAPHIC_DATA], [US_STATE] Check-in - 15:00" at bounding box center [449, 156] width 736 height 47
type input "Deluxe Double room 2 twin beds"
type input "Day 1"
type input "15:00"
type input "Day 3"
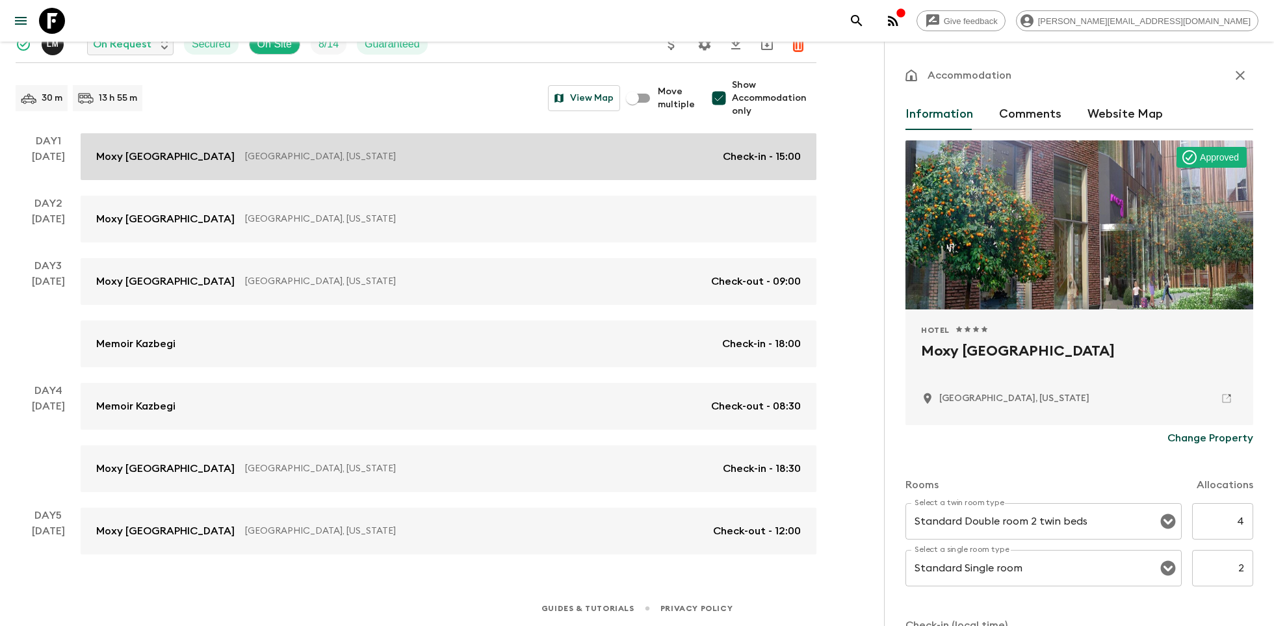
type input "09:00"
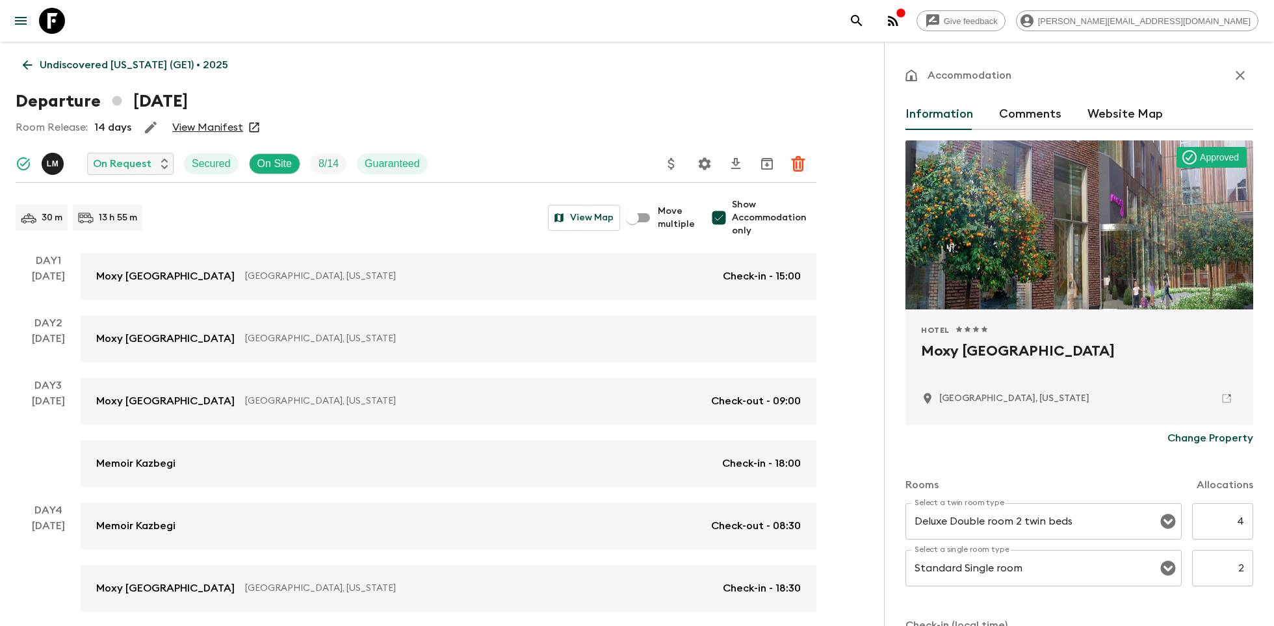
click at [49, 12] on icon at bounding box center [52, 21] width 26 height 26
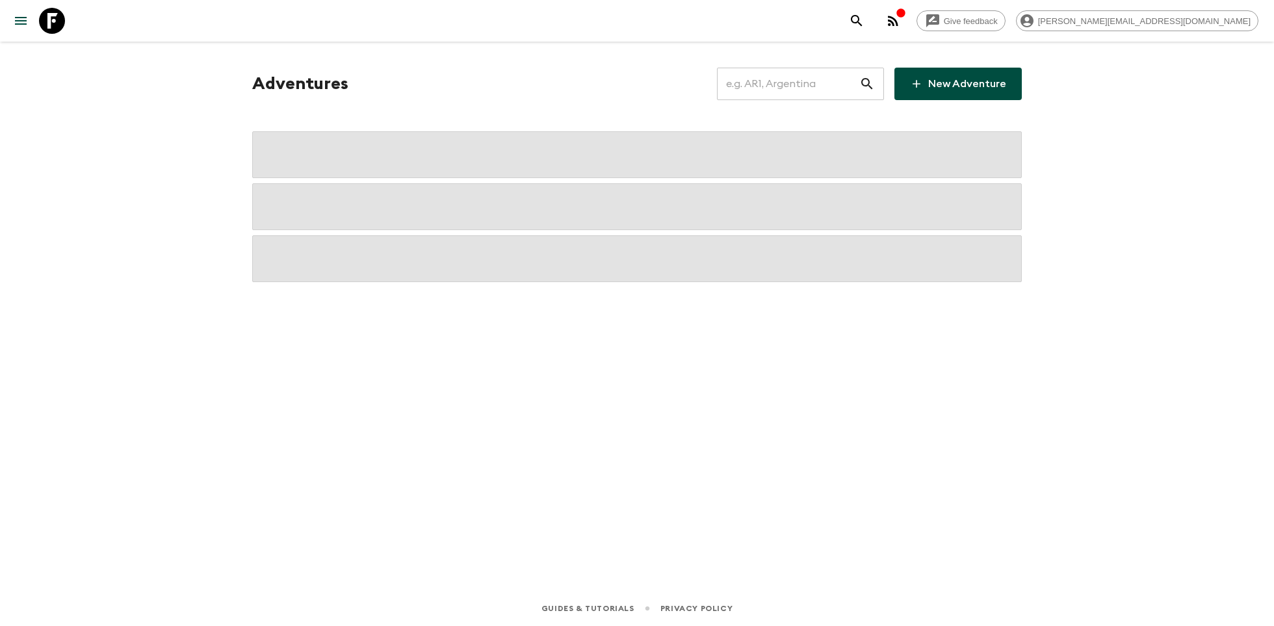
click at [826, 68] on input "text" at bounding box center [788, 84] width 142 height 36
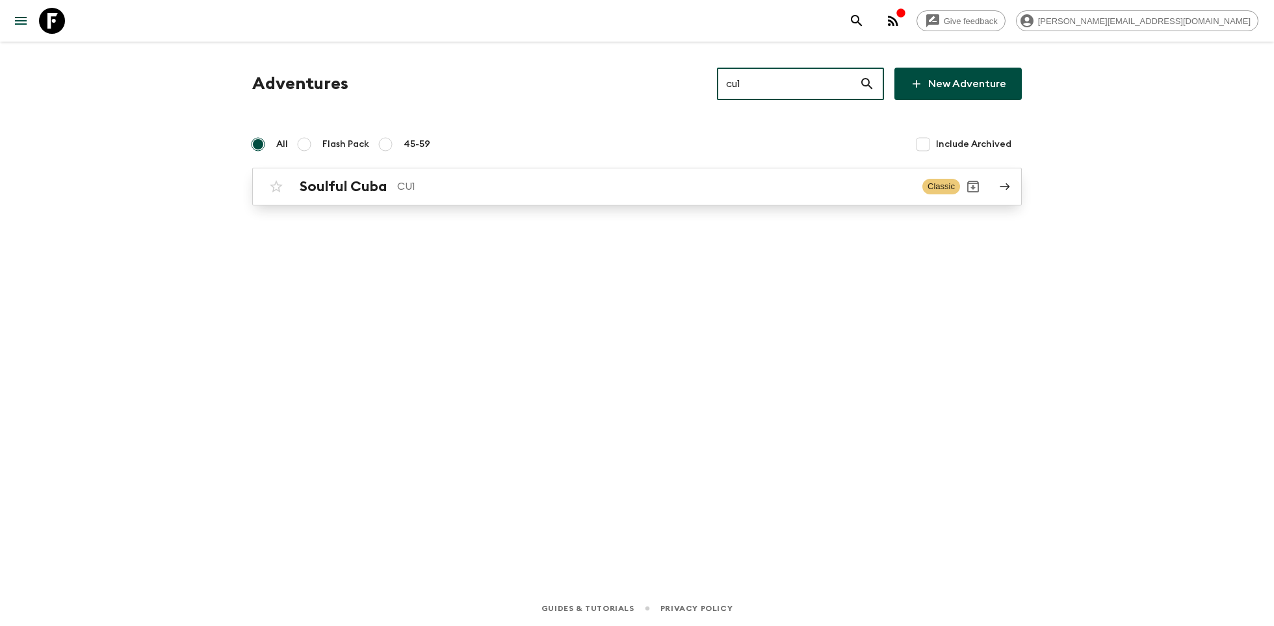
type input "cu1"
click at [644, 187] on p "CU1" at bounding box center [654, 187] width 515 height 16
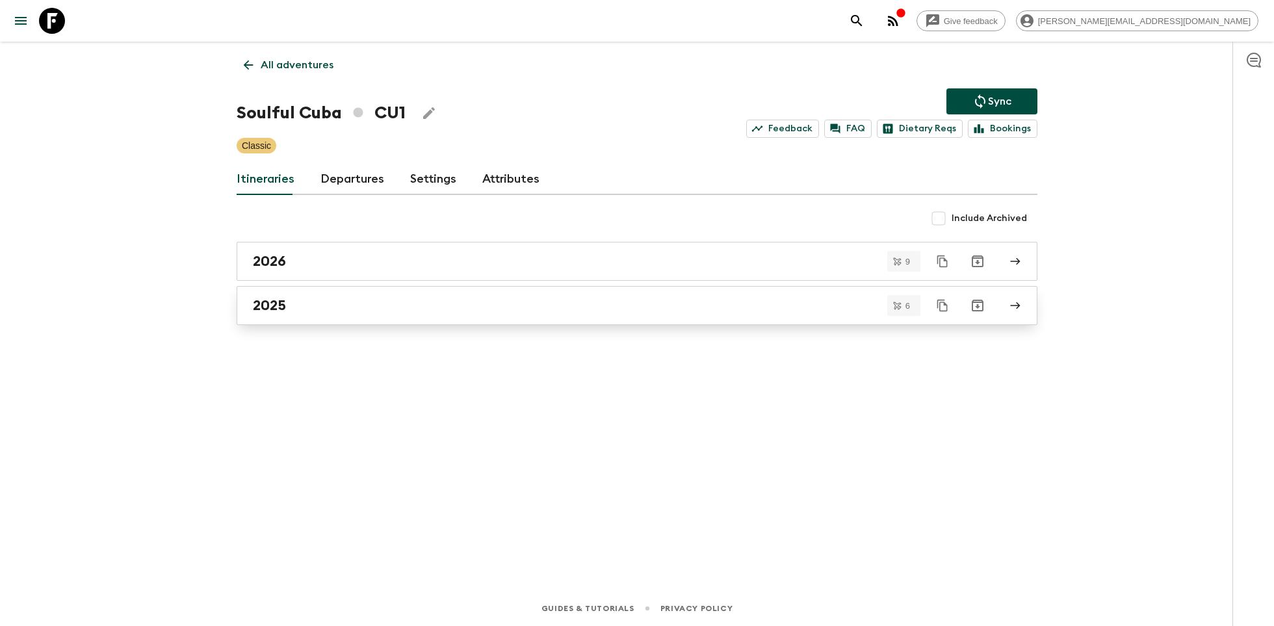
click at [363, 293] on link "2025" at bounding box center [637, 305] width 801 height 39
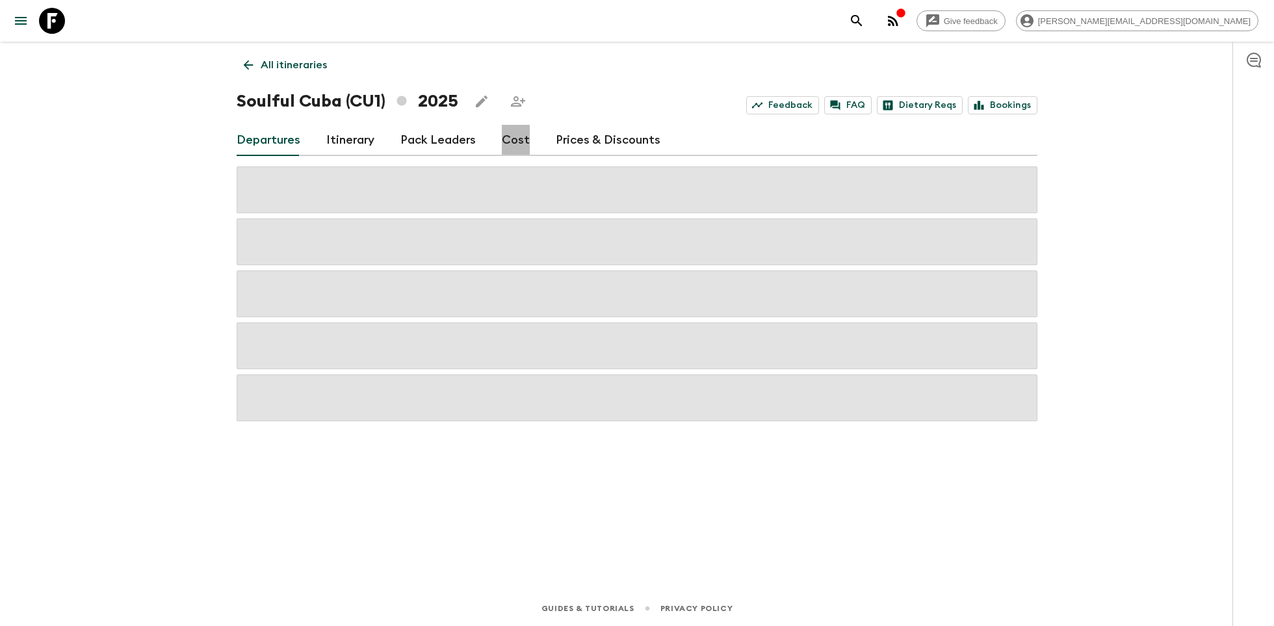
click at [520, 150] on link "Cost" at bounding box center [516, 140] width 28 height 31
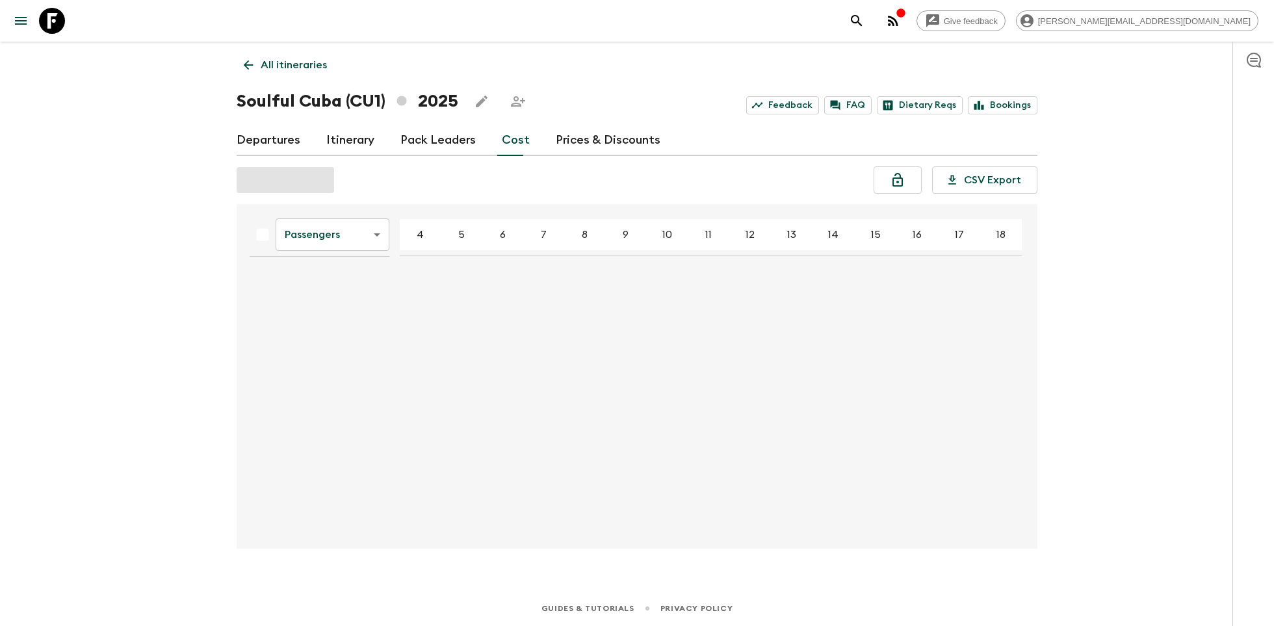
click at [336, 243] on body "Give feedback [PERSON_NAME][EMAIL_ADDRESS][DOMAIN_NAME] All itineraries Soulful…" at bounding box center [637, 313] width 1274 height 626
click at [336, 243] on div at bounding box center [637, 313] width 1274 height 626
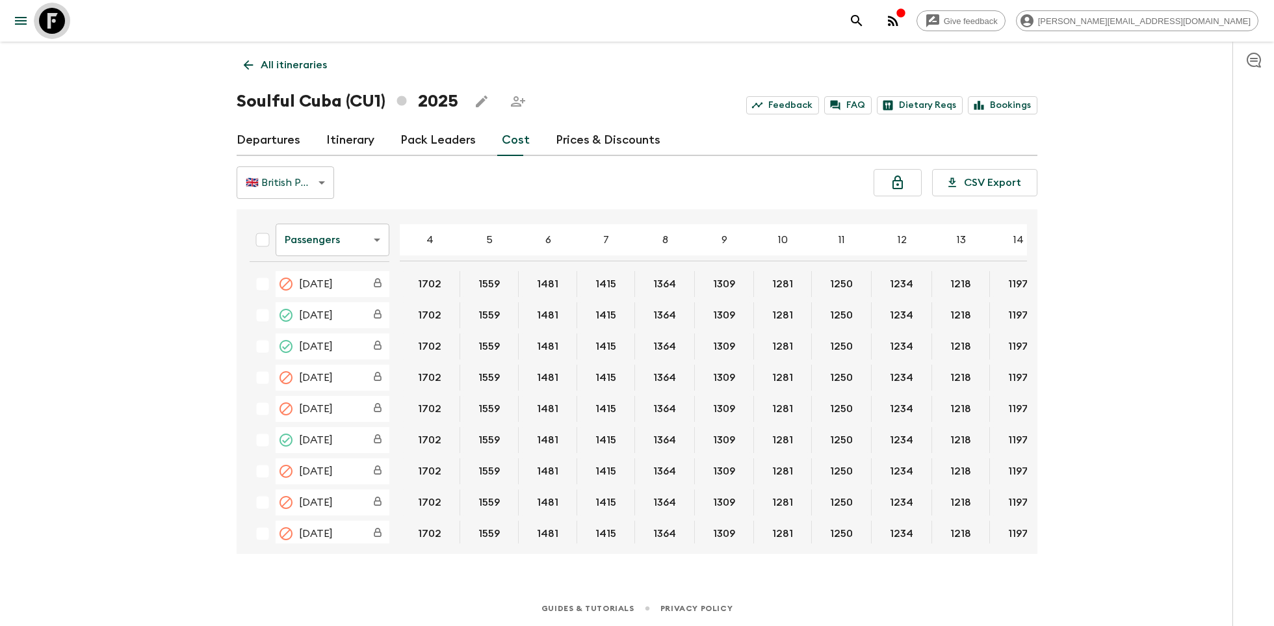
click at [47, 22] on icon at bounding box center [52, 21] width 26 height 26
